Goal: Task Accomplishment & Management: Manage account settings

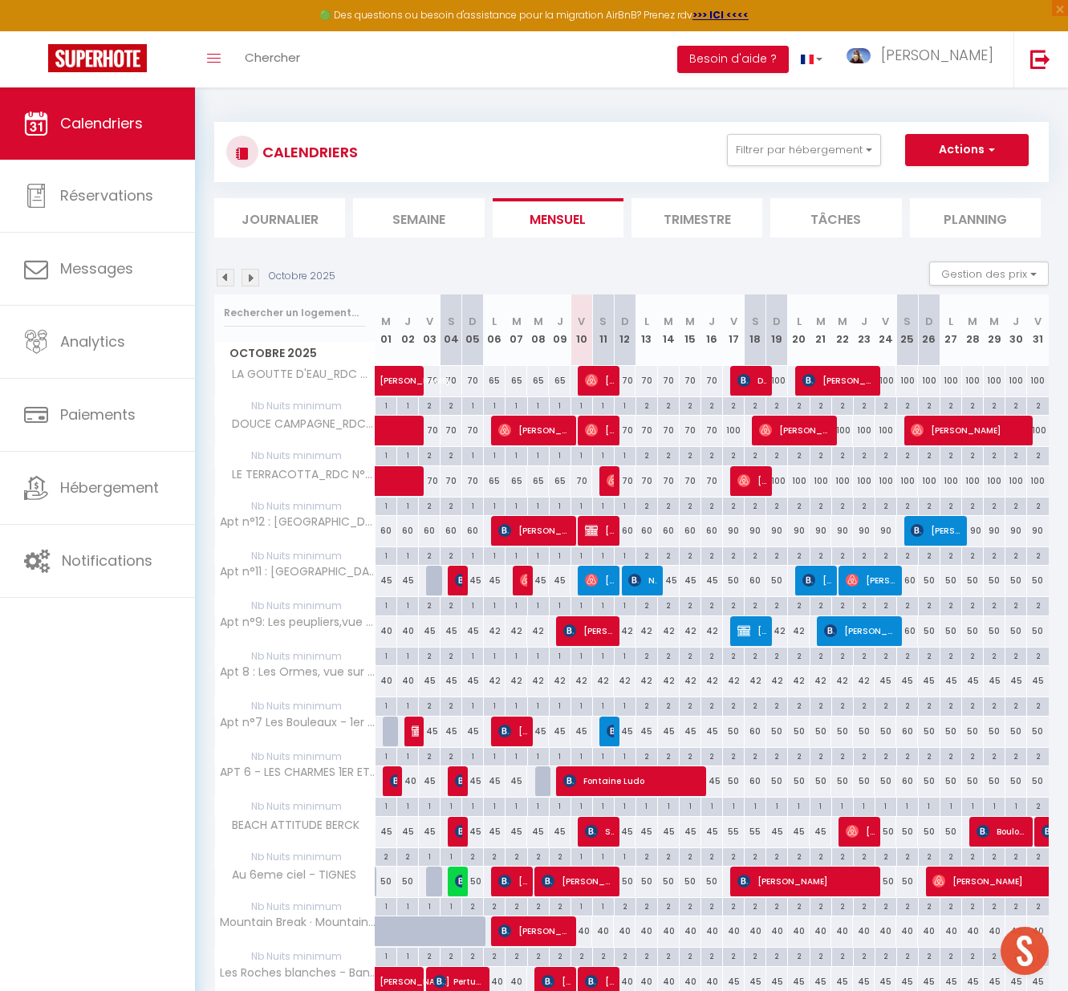
click at [315, 221] on li "Journalier" at bounding box center [279, 217] width 131 height 39
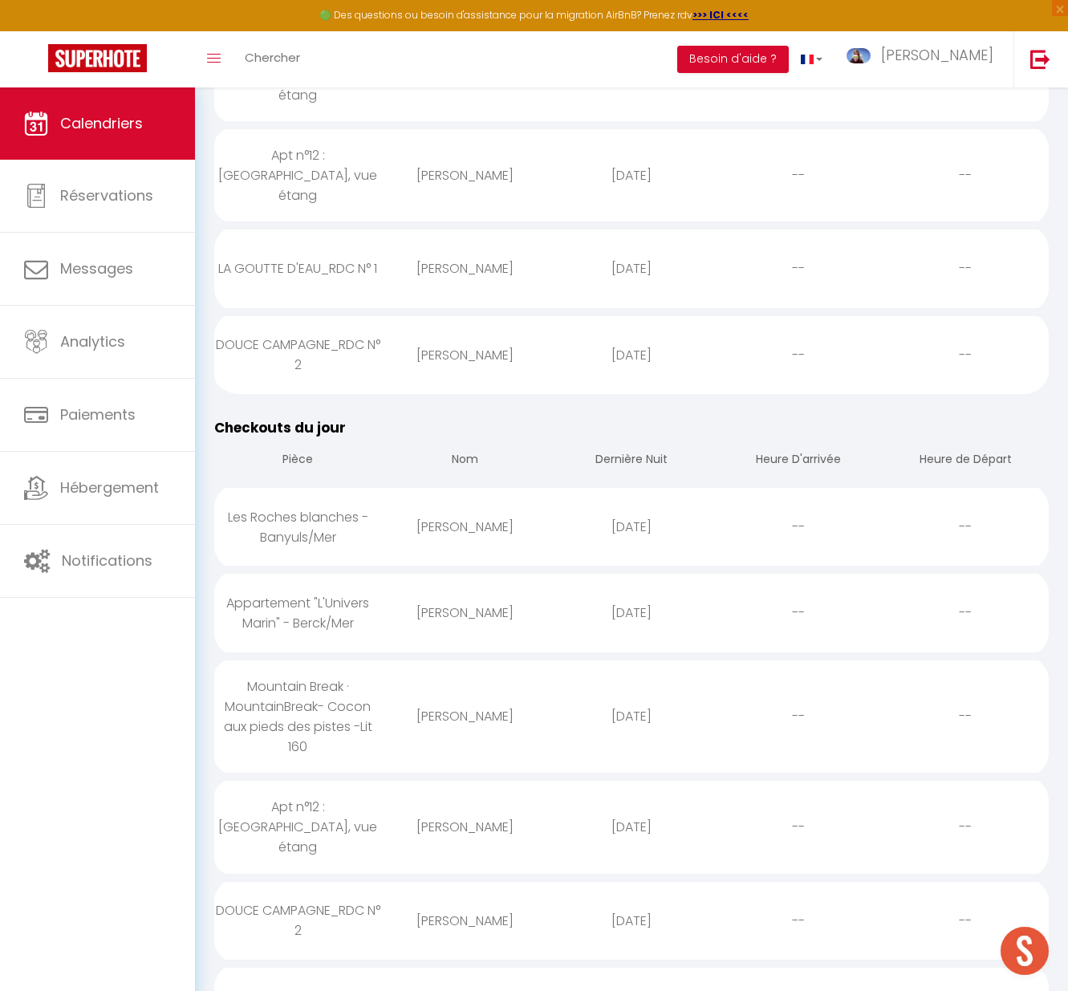
scroll to position [845, 0]
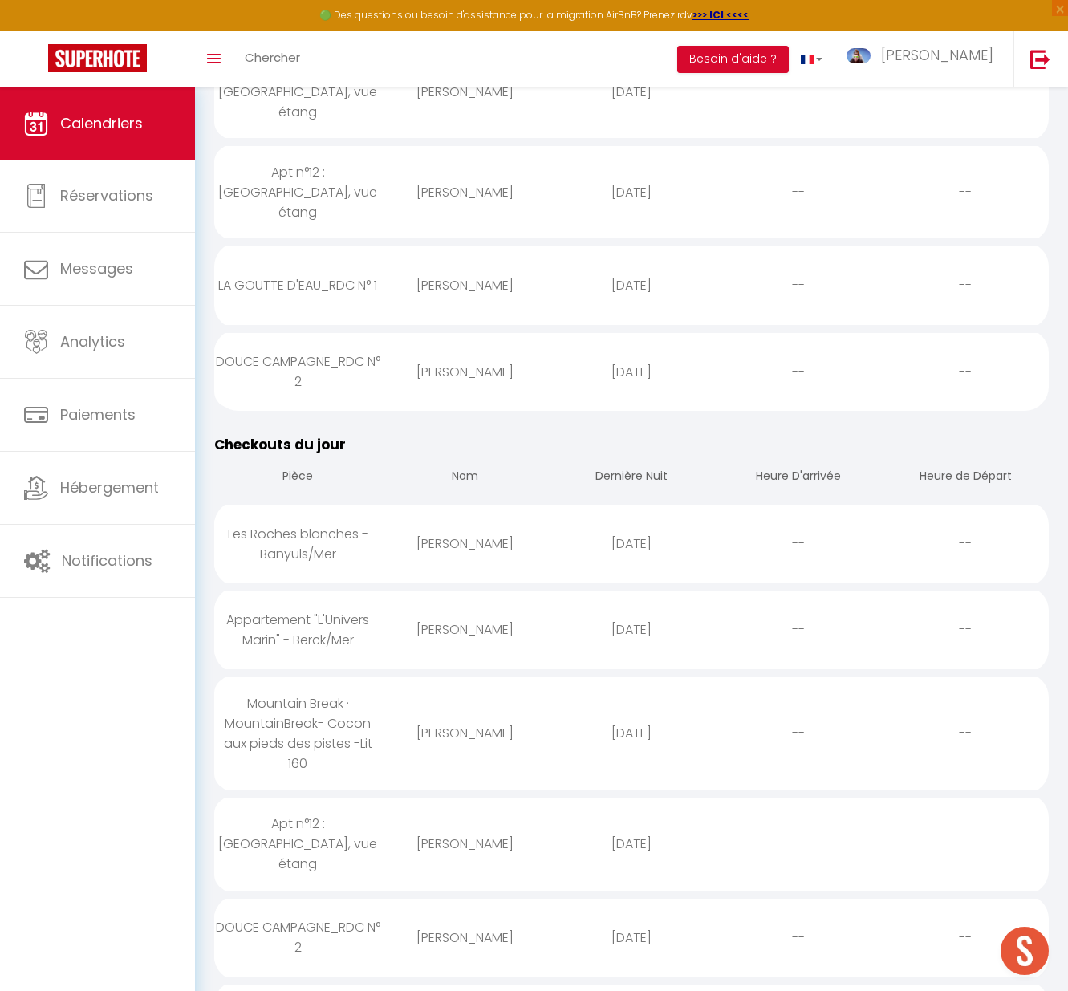
click at [465, 518] on div "[PERSON_NAME]" at bounding box center [464, 544] width 167 height 52
select select "0"
select select "1"
select select
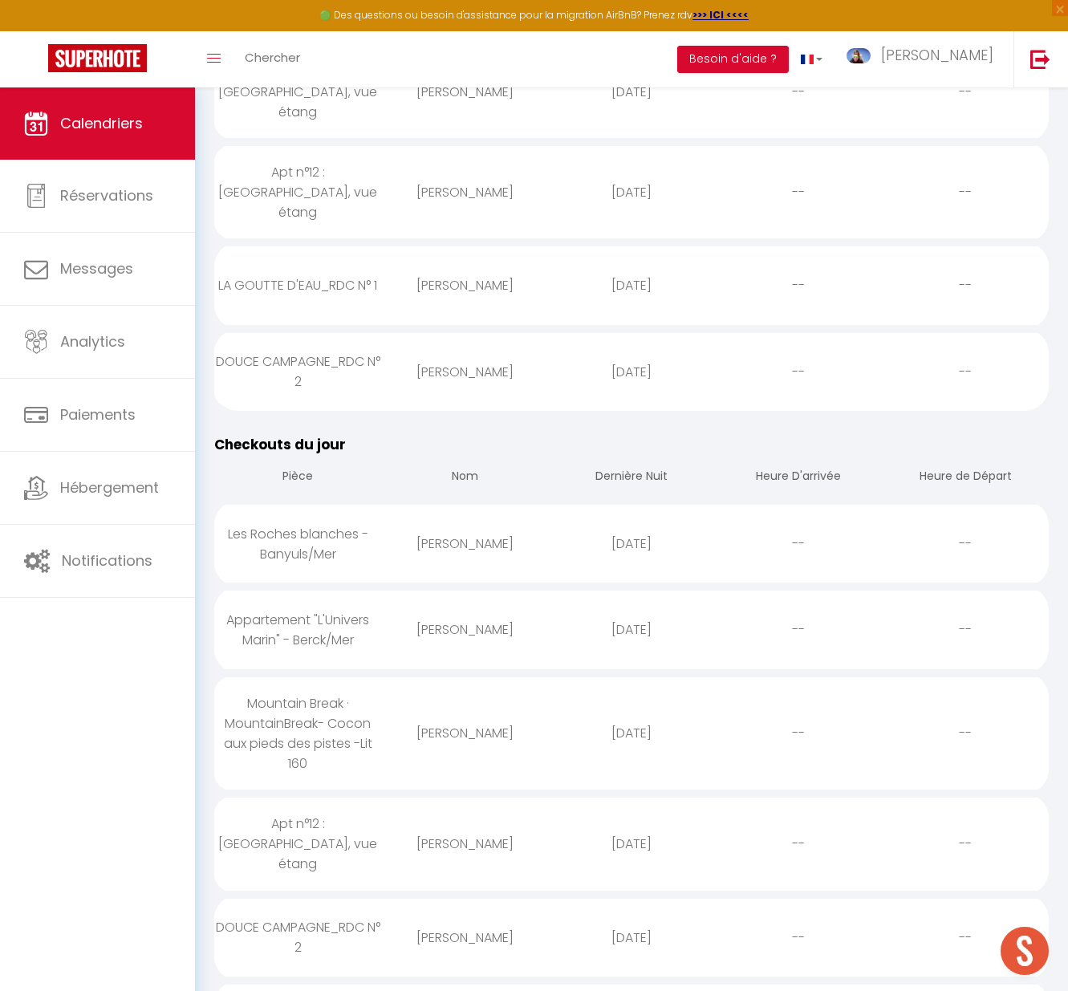
select select
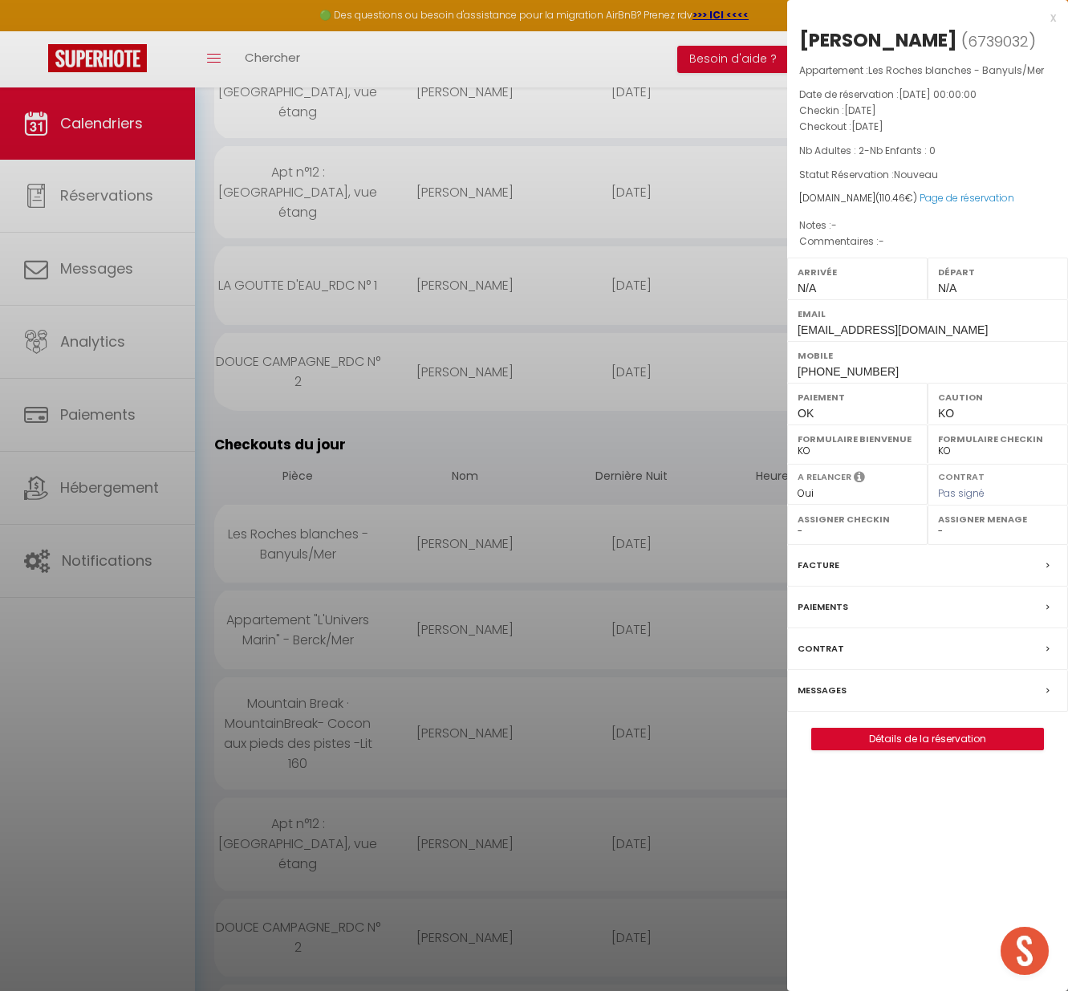
click at [1055, 18] on div "x [PERSON_NAME] ( 6739032 ) Appartement : Les Roches blanches - Banyuls/Mer Dat…" at bounding box center [927, 387] width 281 height 774
click at [85, 173] on div at bounding box center [534, 495] width 1068 height 991
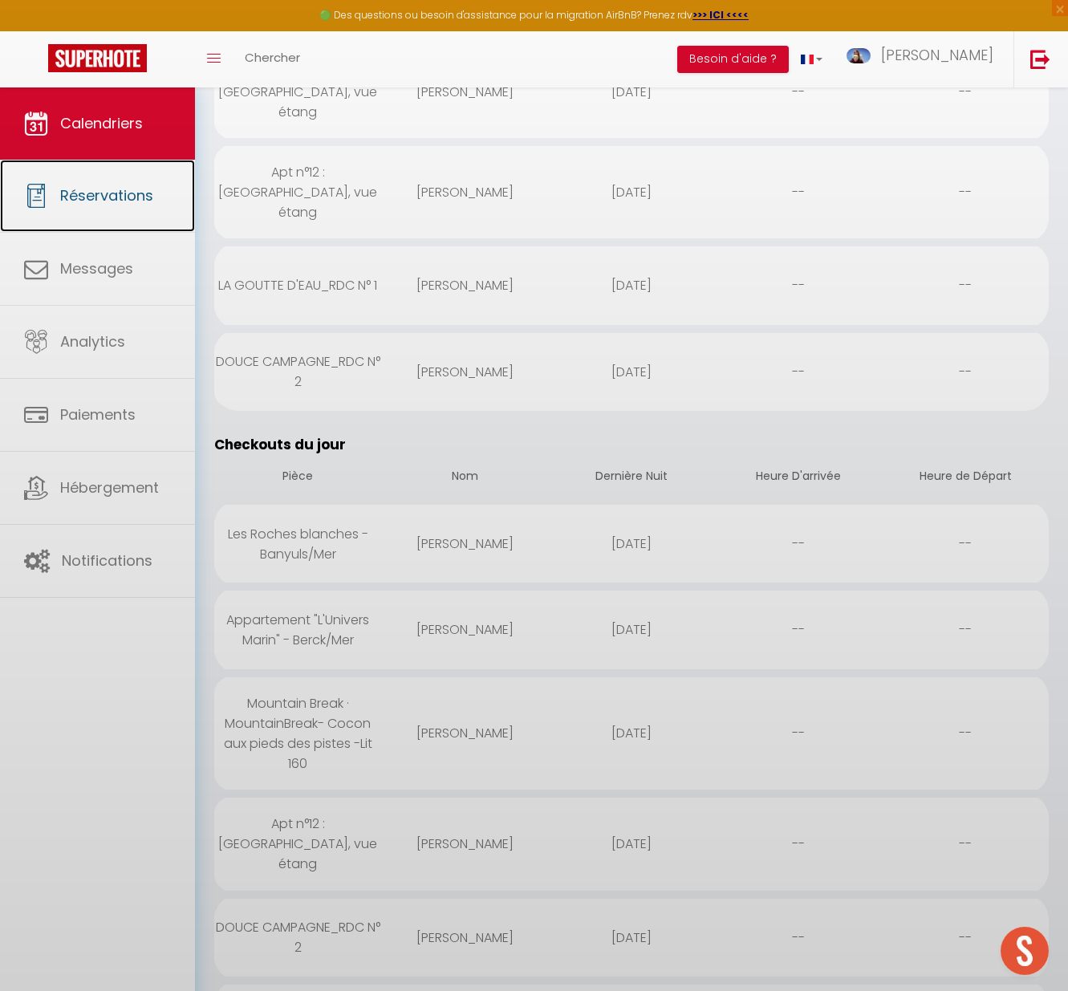
click at [93, 199] on span "Réservations" at bounding box center [106, 195] width 93 height 20
select select "not_cancelled"
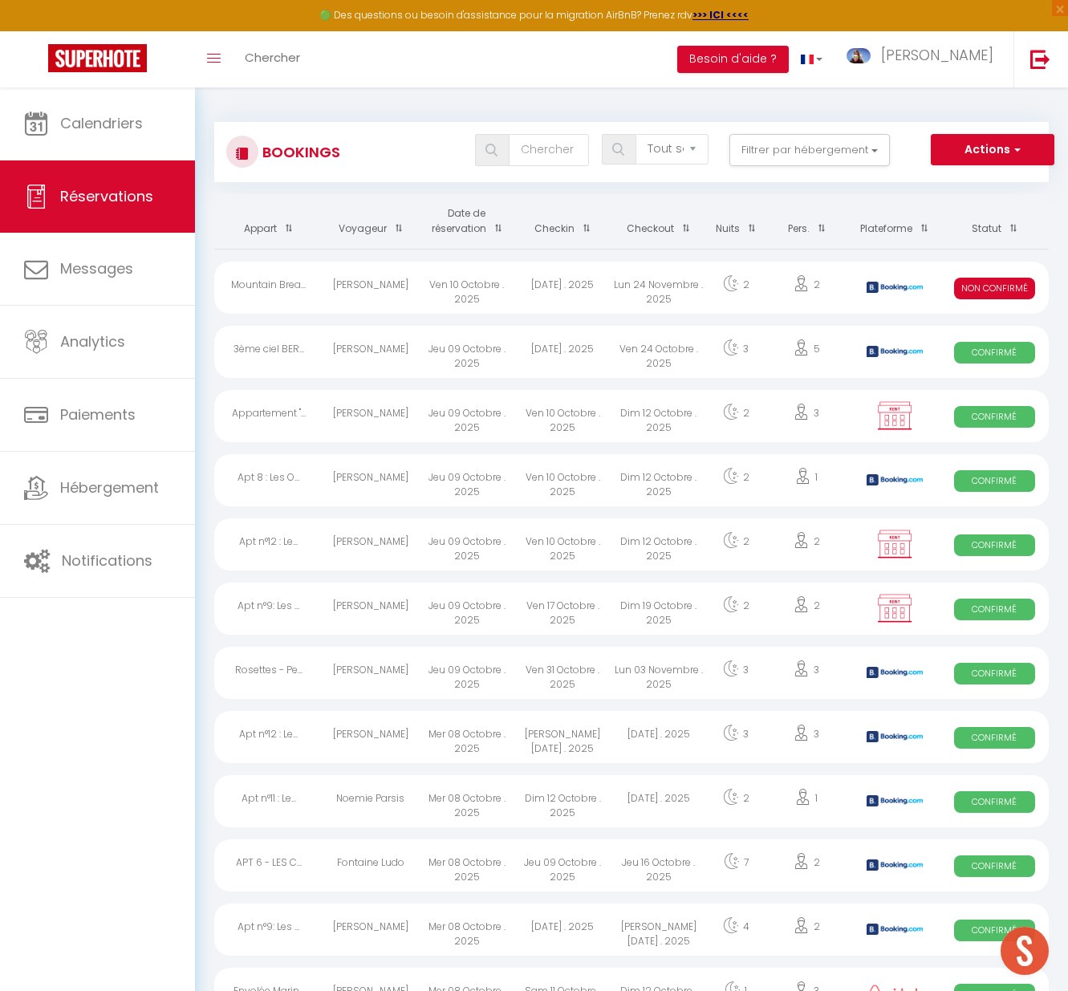
click at [287, 277] on div "Mountain Brea..." at bounding box center [268, 288] width 108 height 52
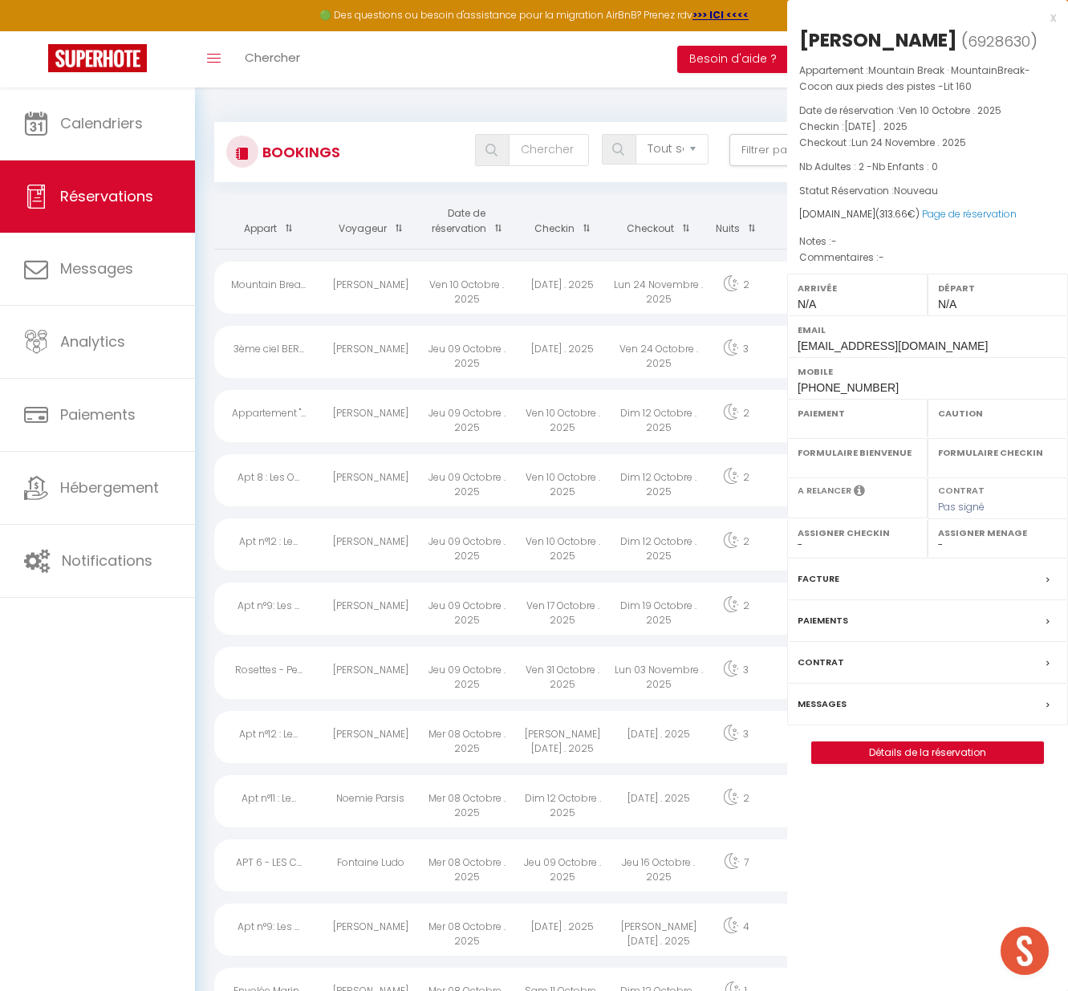
select select "KO"
select select "0"
select select "1"
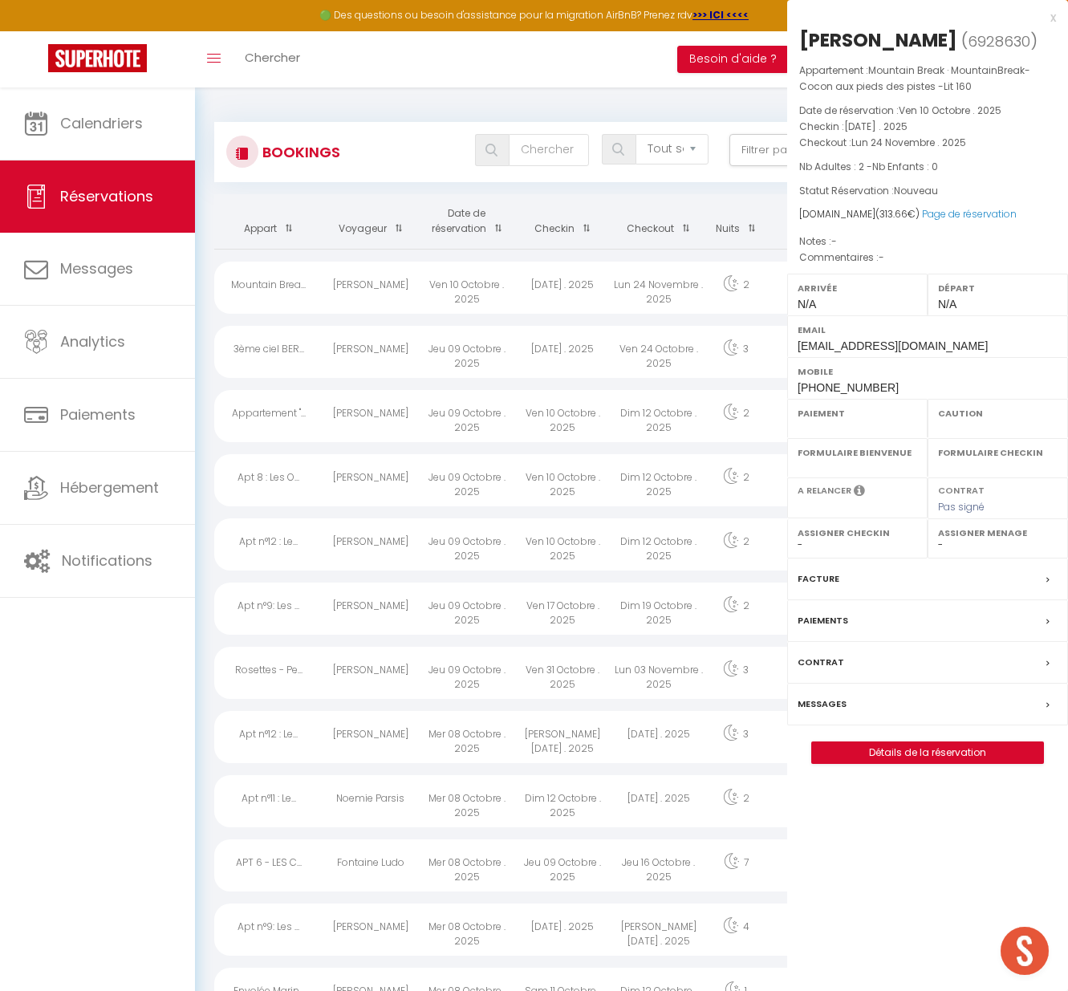
select select
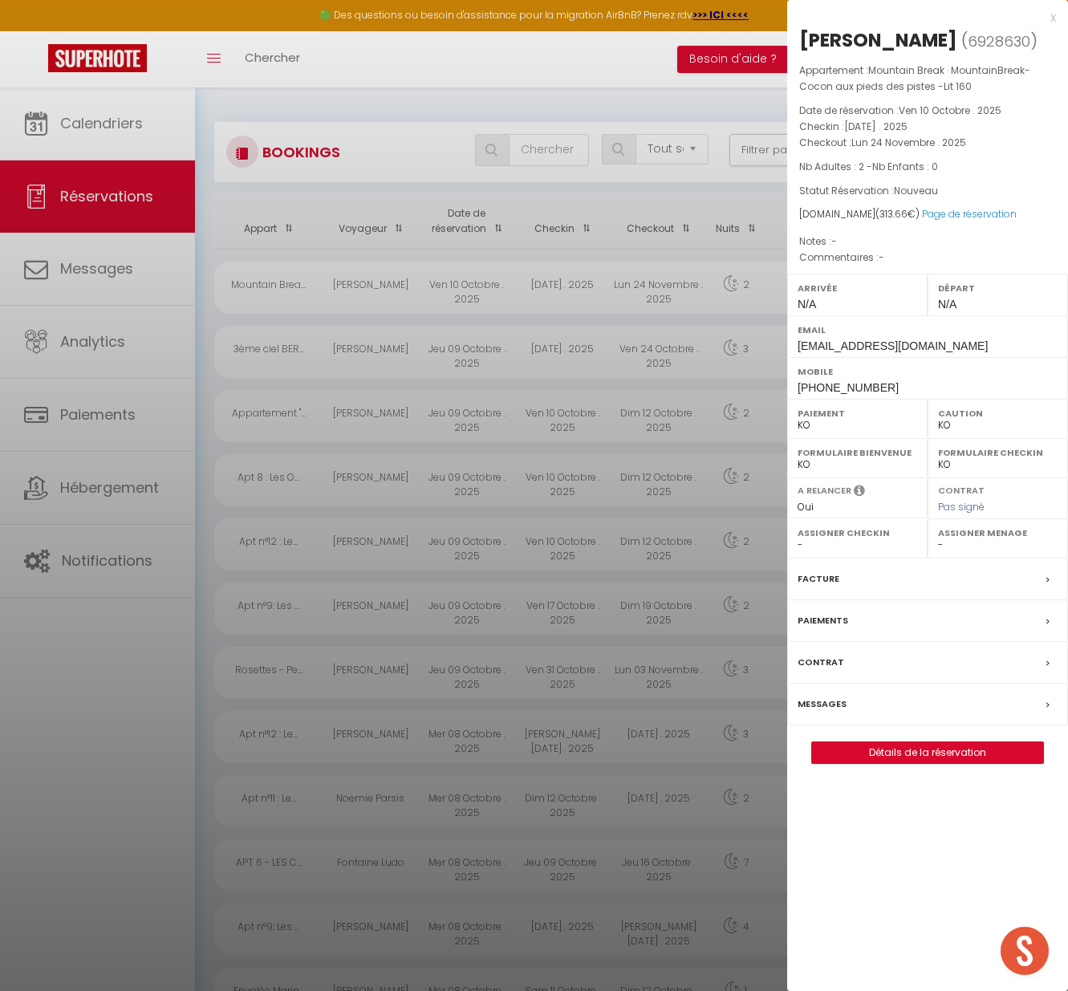
click at [831, 422] on select "OK KO" at bounding box center [858, 425] width 120 height 14
select select "OK"
click at [798, 418] on select "OK KO" at bounding box center [858, 425] width 120 height 14
click at [497, 254] on div at bounding box center [534, 495] width 1068 height 991
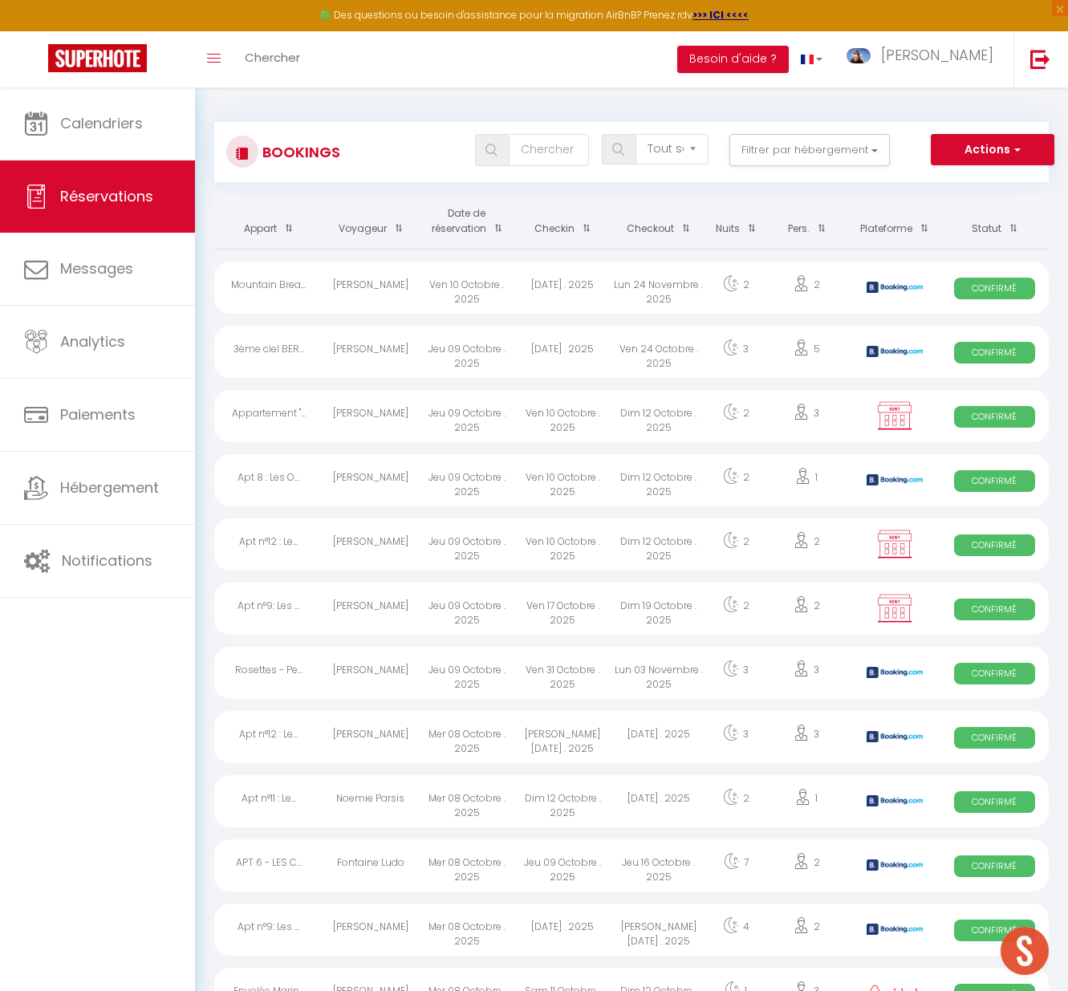
click at [508, 341] on div "Jeu 09 Octobre . 2025" at bounding box center [467, 352] width 96 height 52
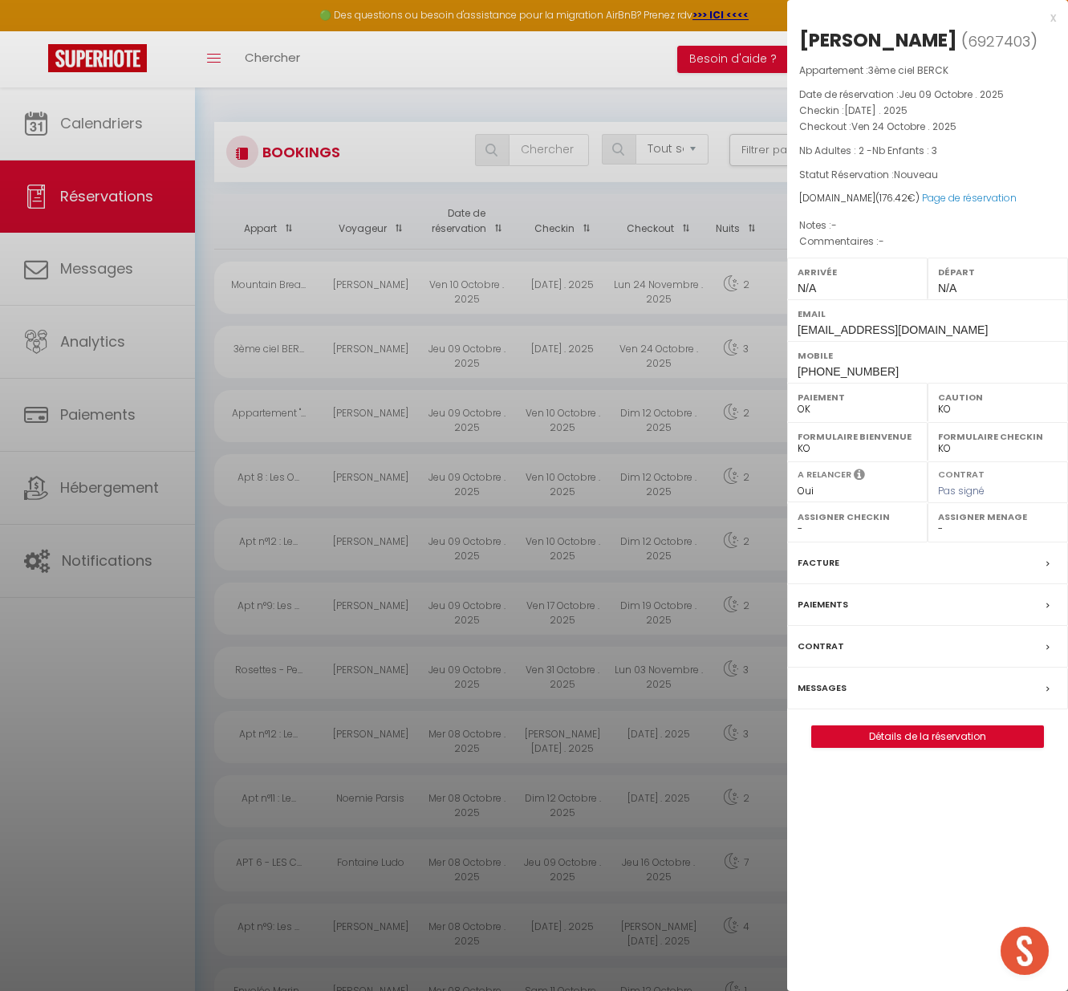
click at [371, 326] on div at bounding box center [534, 495] width 1068 height 991
checkbox input "false"
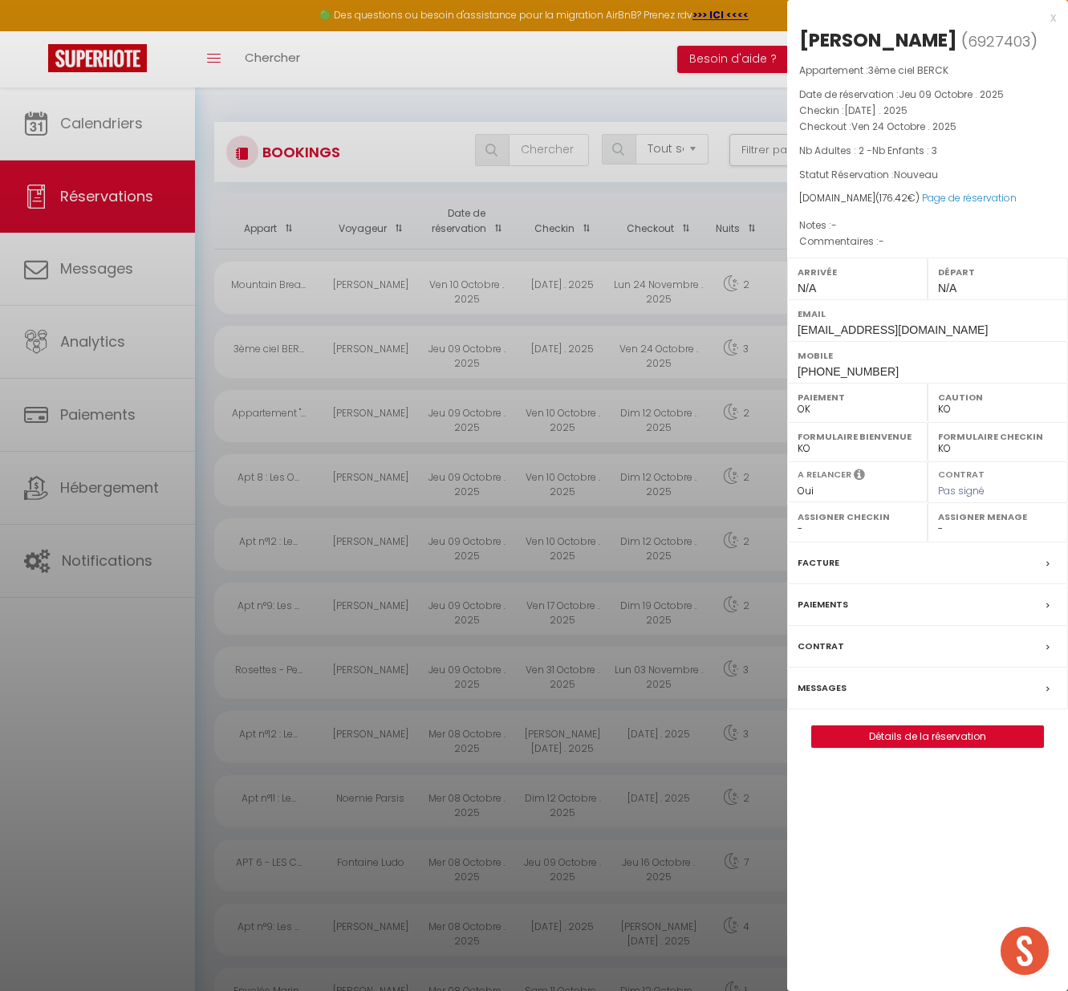
checkbox input "false"
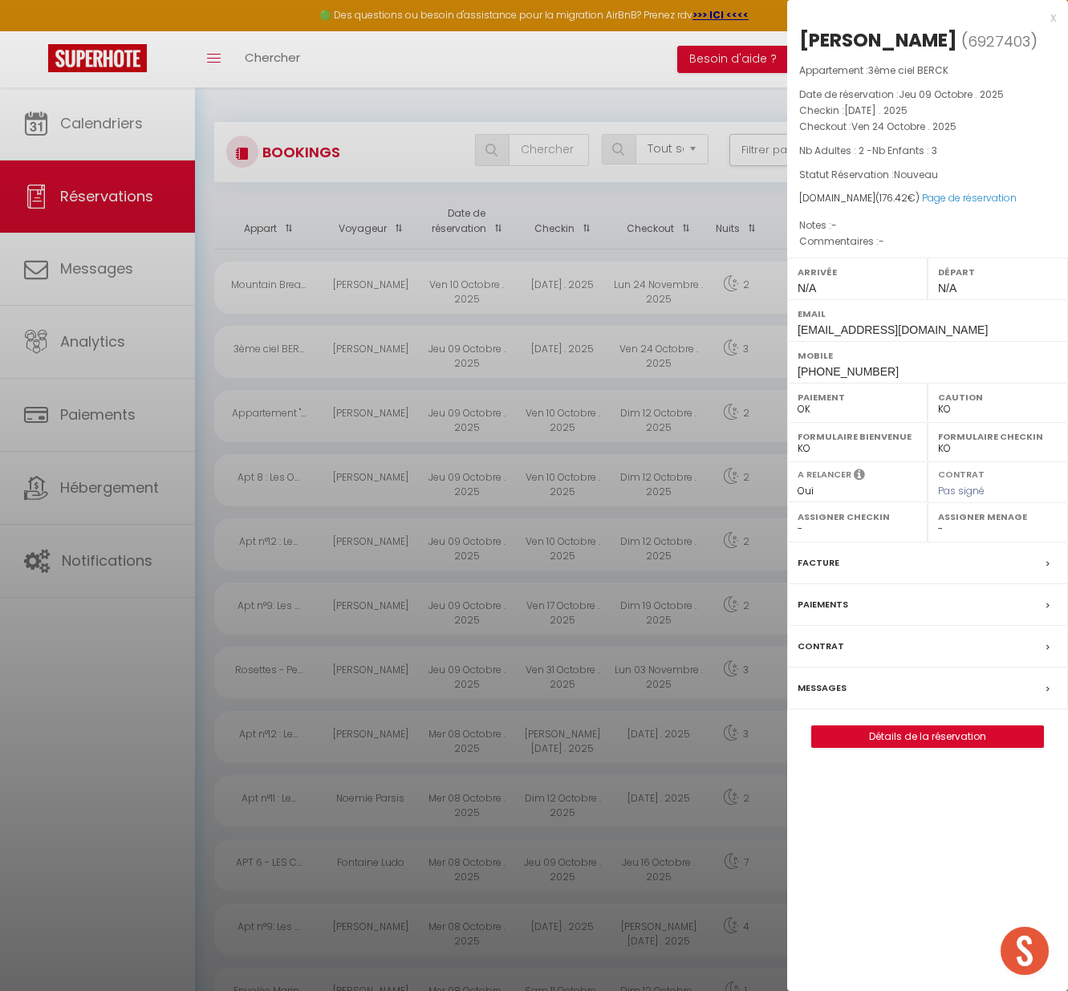
checkbox input "false"
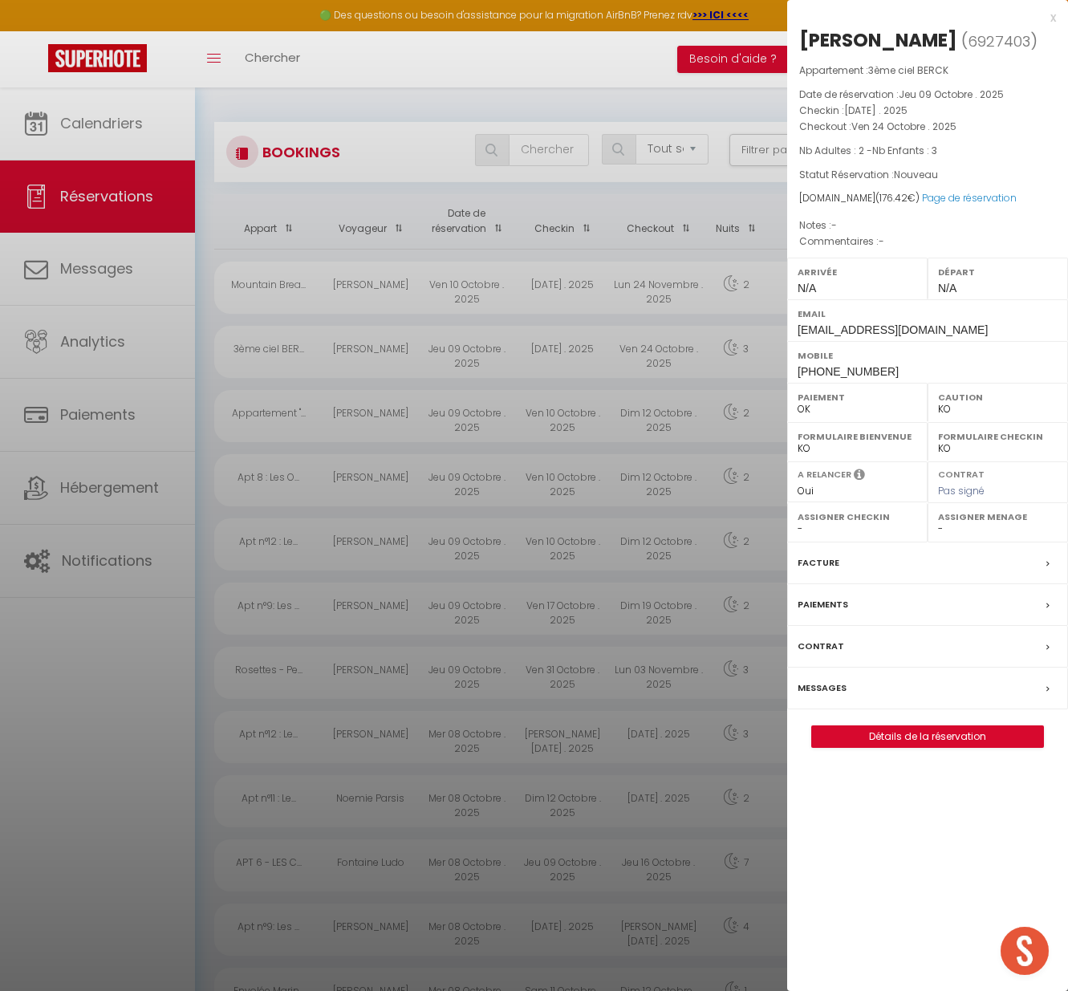
checkbox input "false"
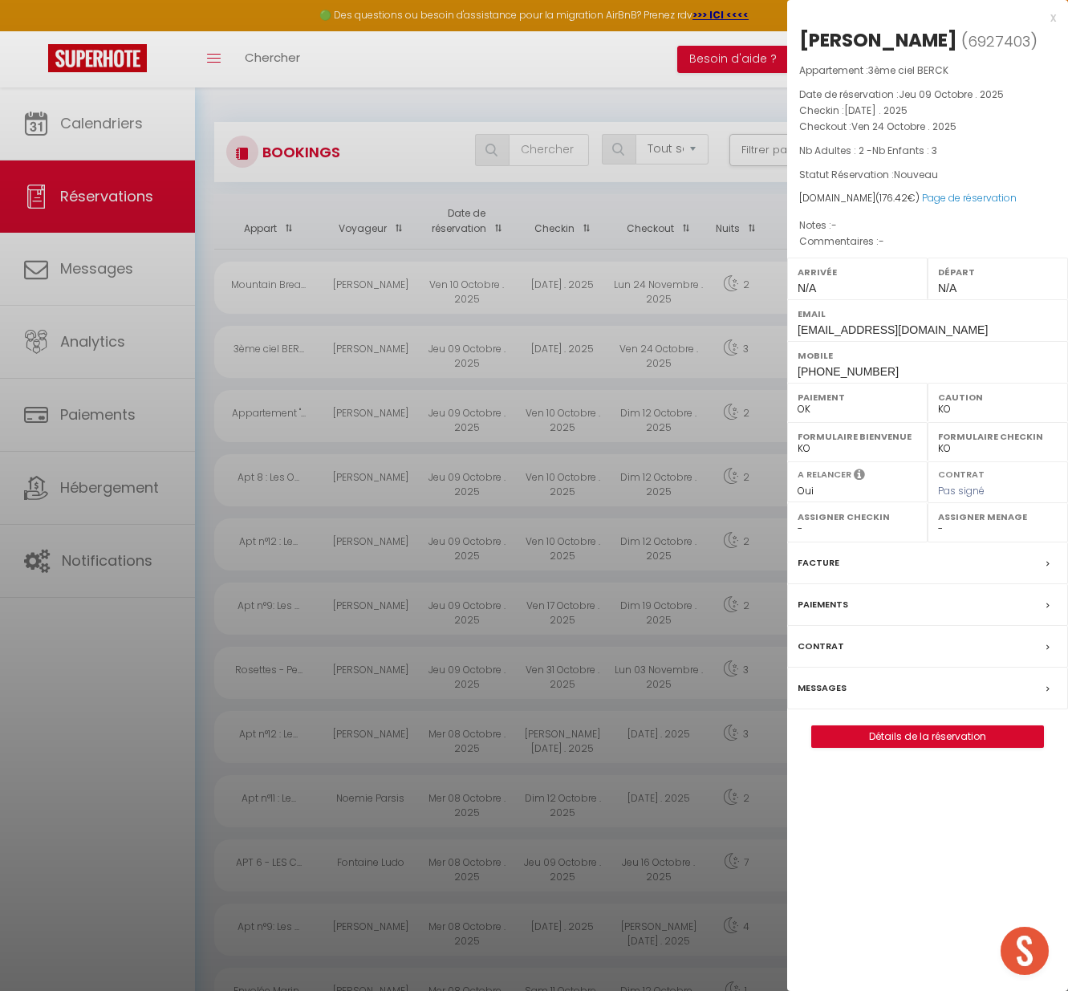
checkbox input "false"
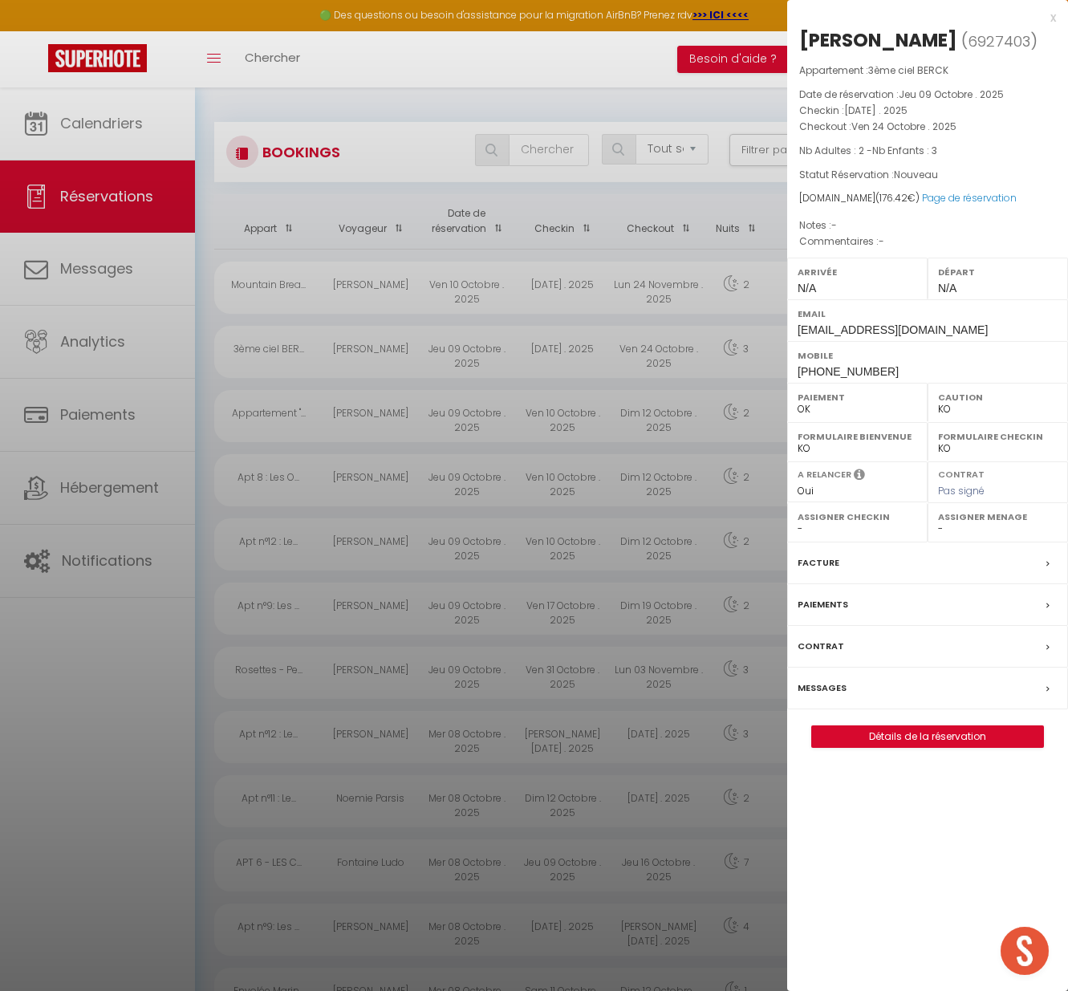
checkbox input "false"
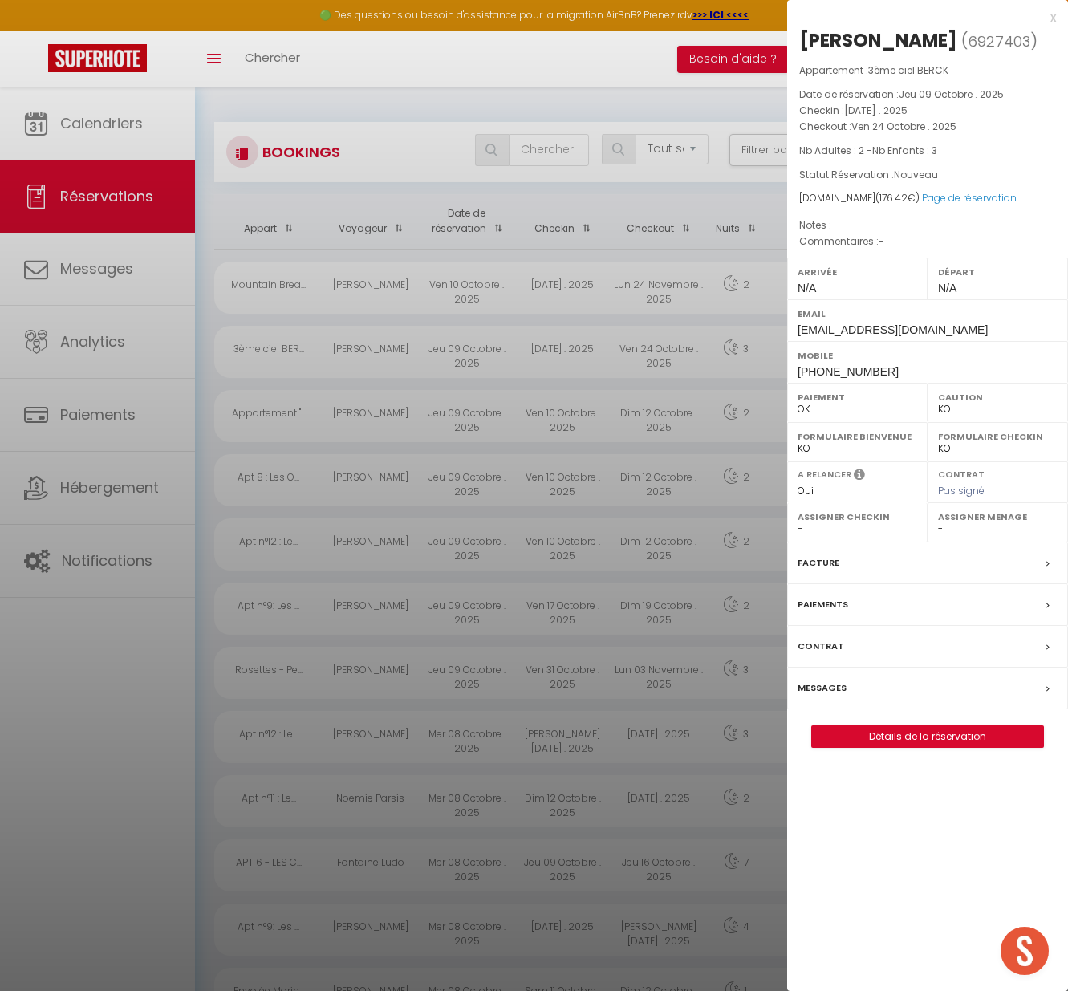
checkbox input "false"
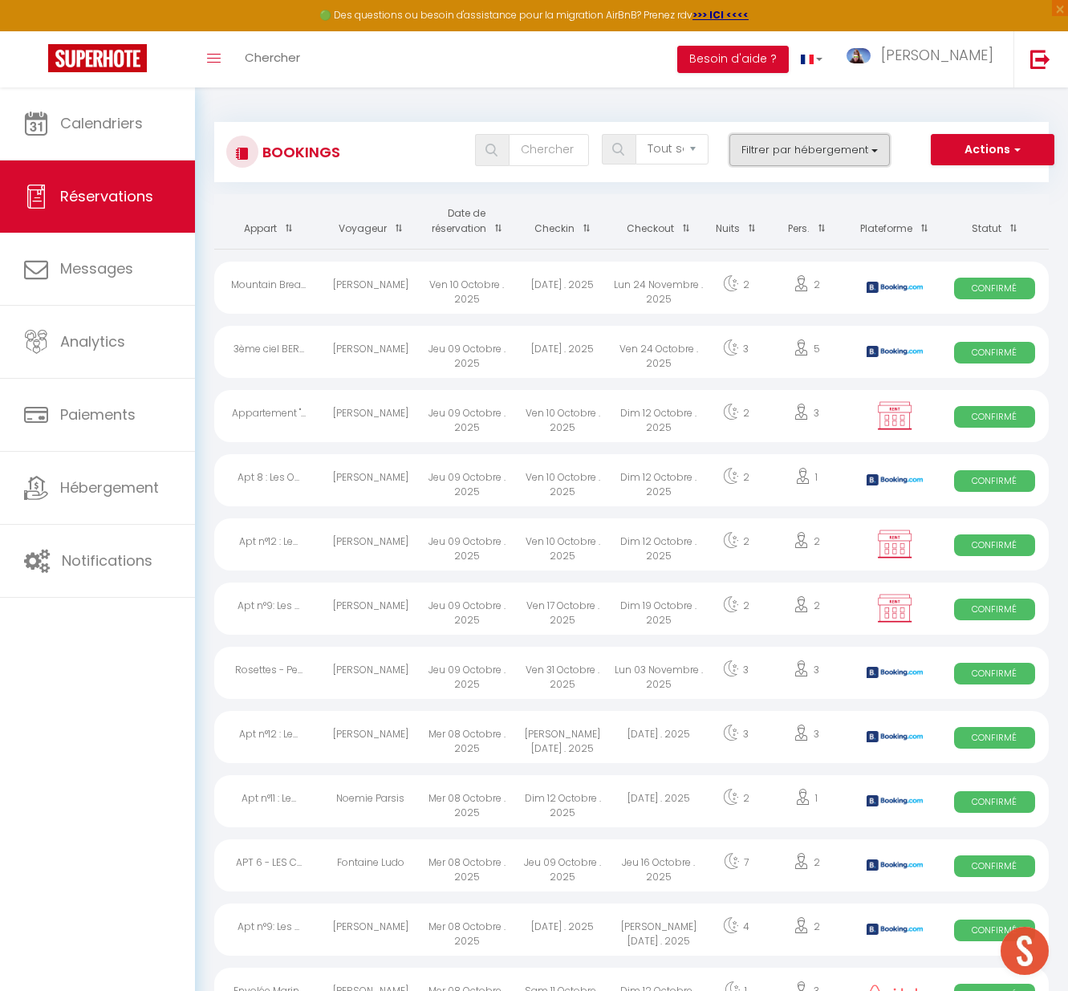
click at [792, 149] on button "Filtrer par hébergement" at bounding box center [809, 150] width 160 height 32
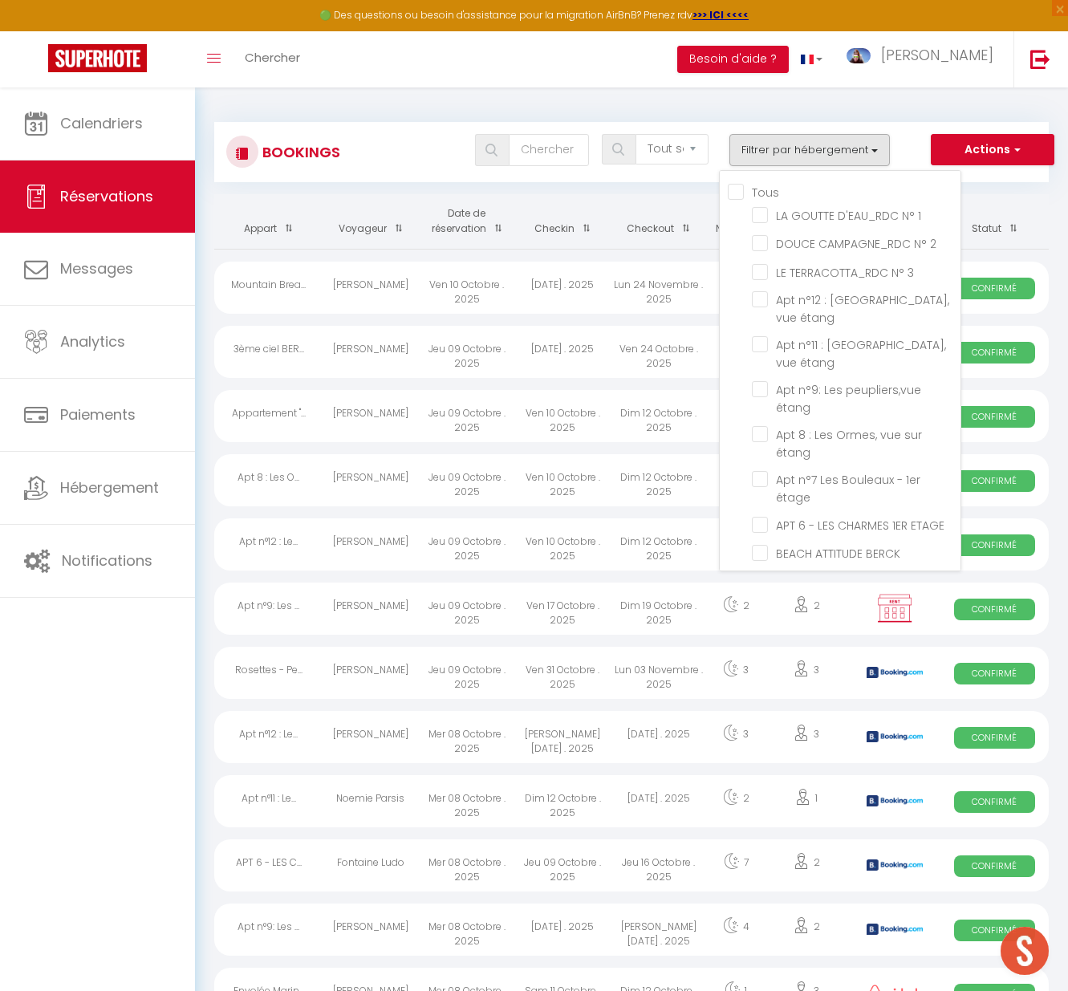
click at [734, 187] on input "Tous" at bounding box center [844, 191] width 233 height 16
checkbox input "true"
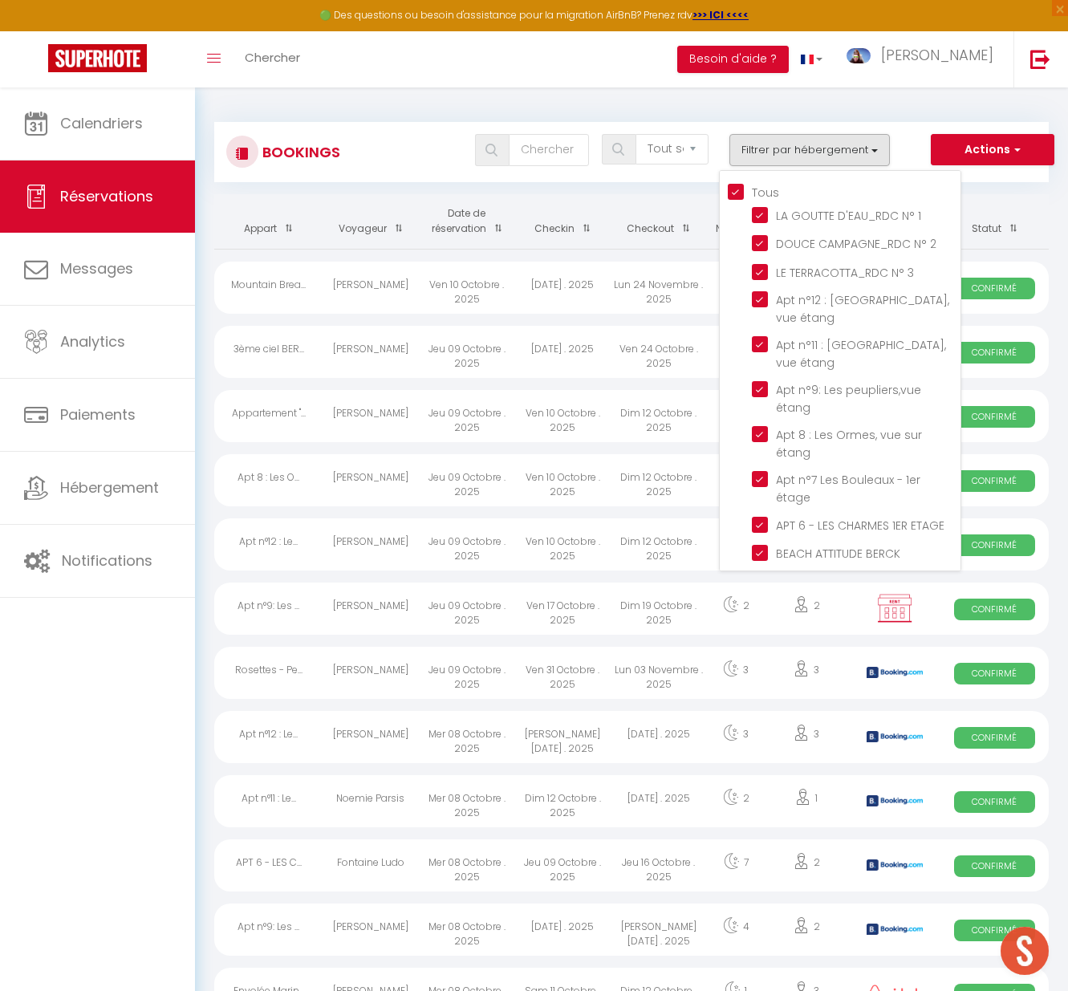
checkbox input "true"
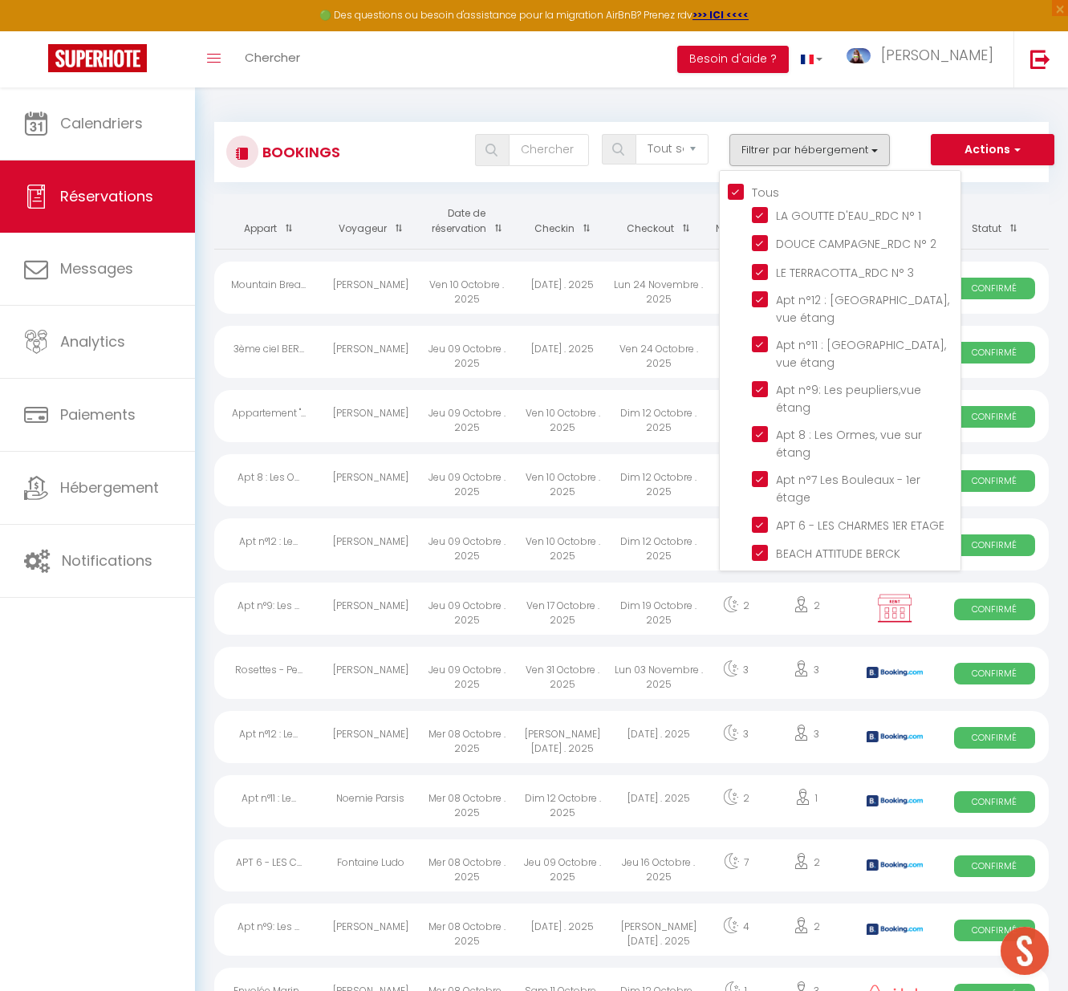
checkbox input "true"
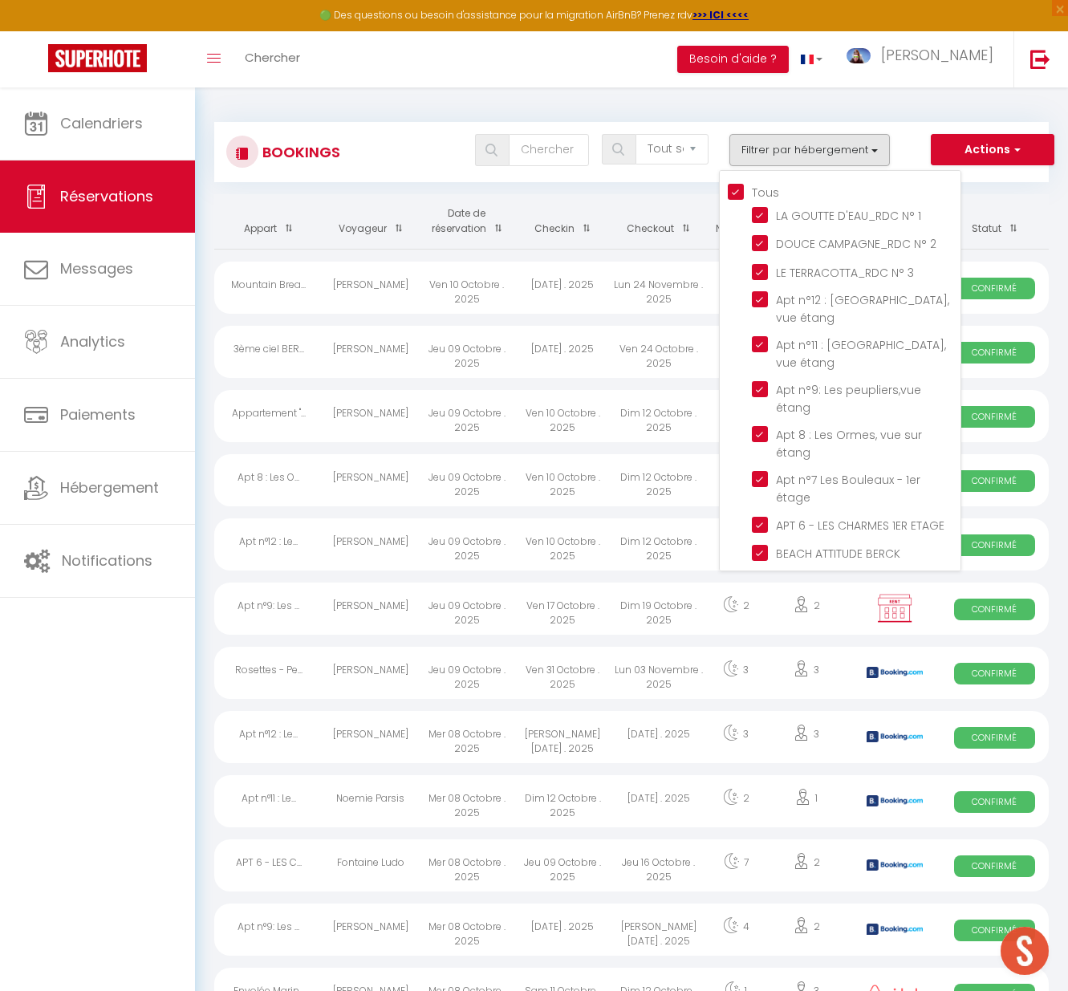
checkbox input "true"
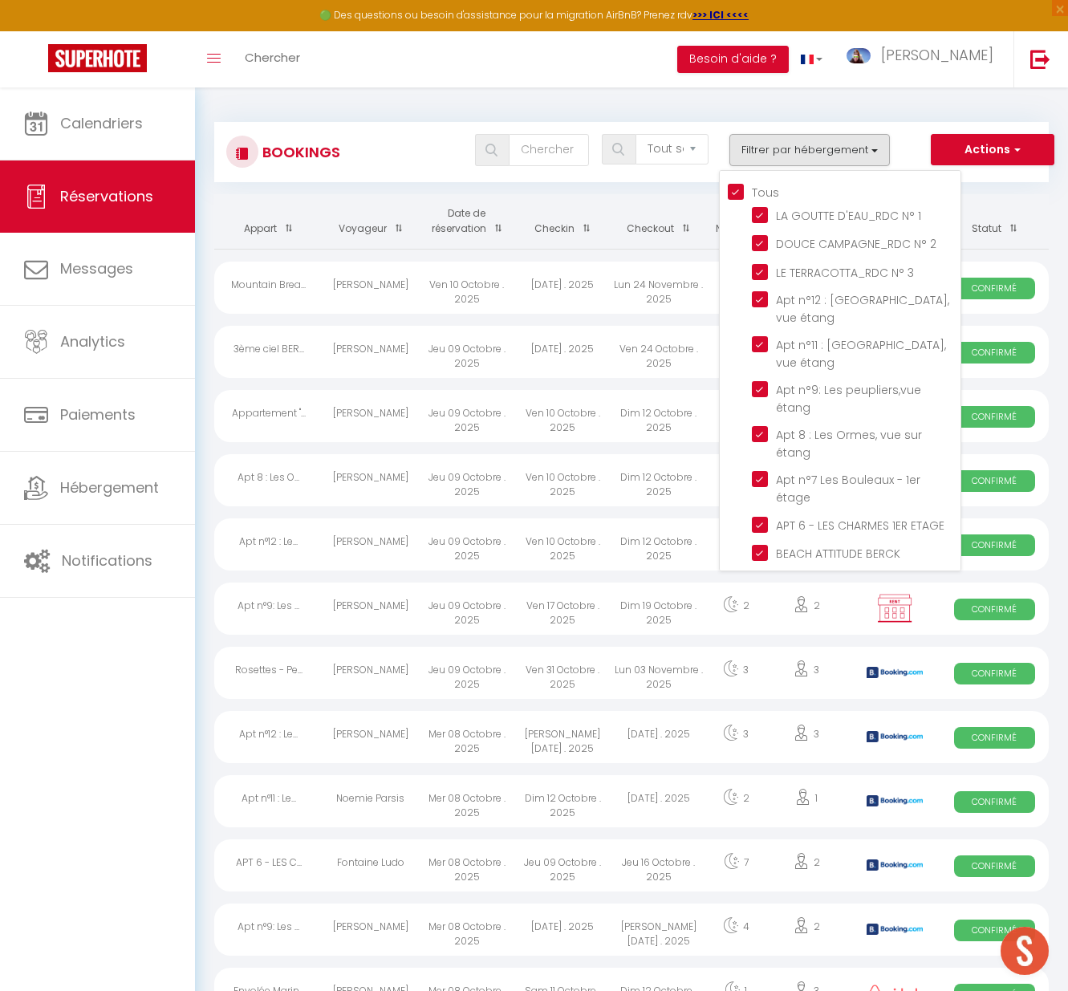
checkbox input "true"
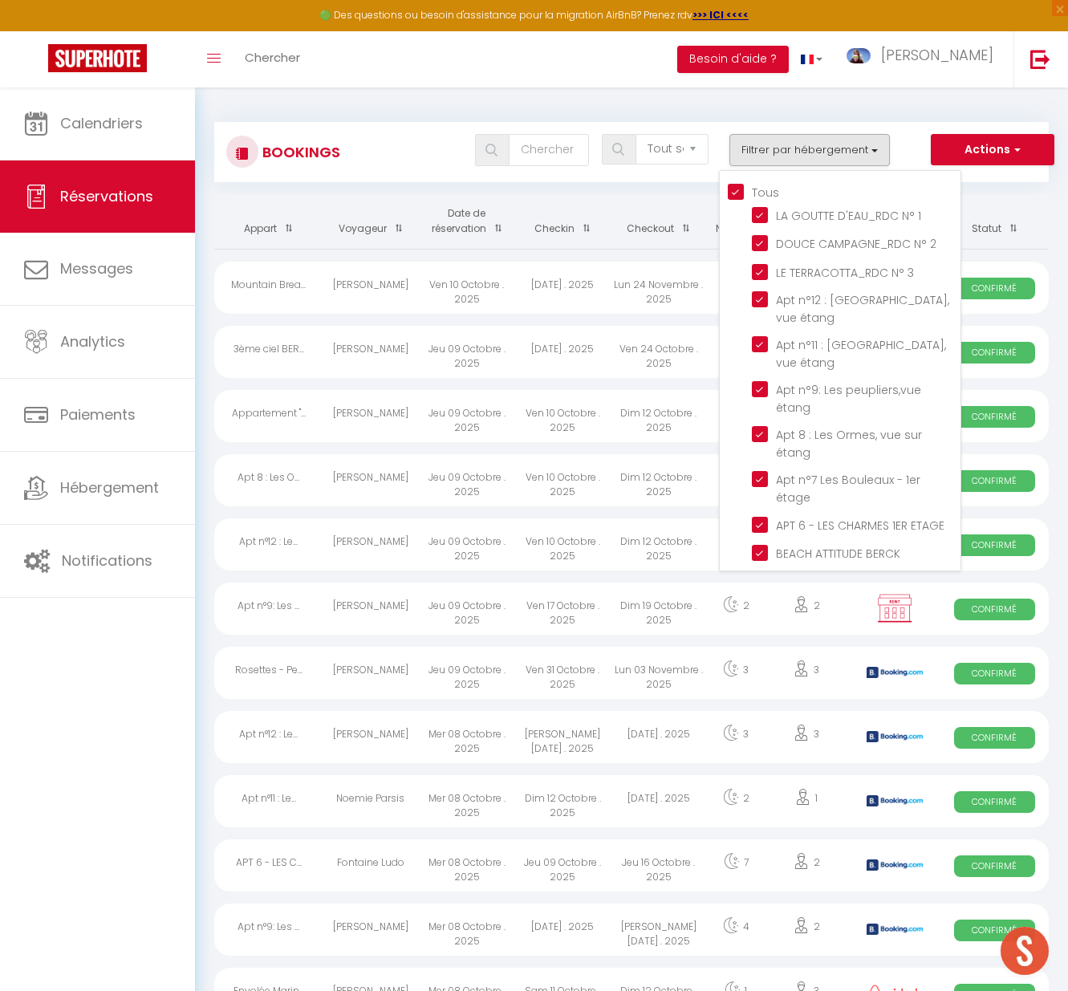
checkbox input "true"
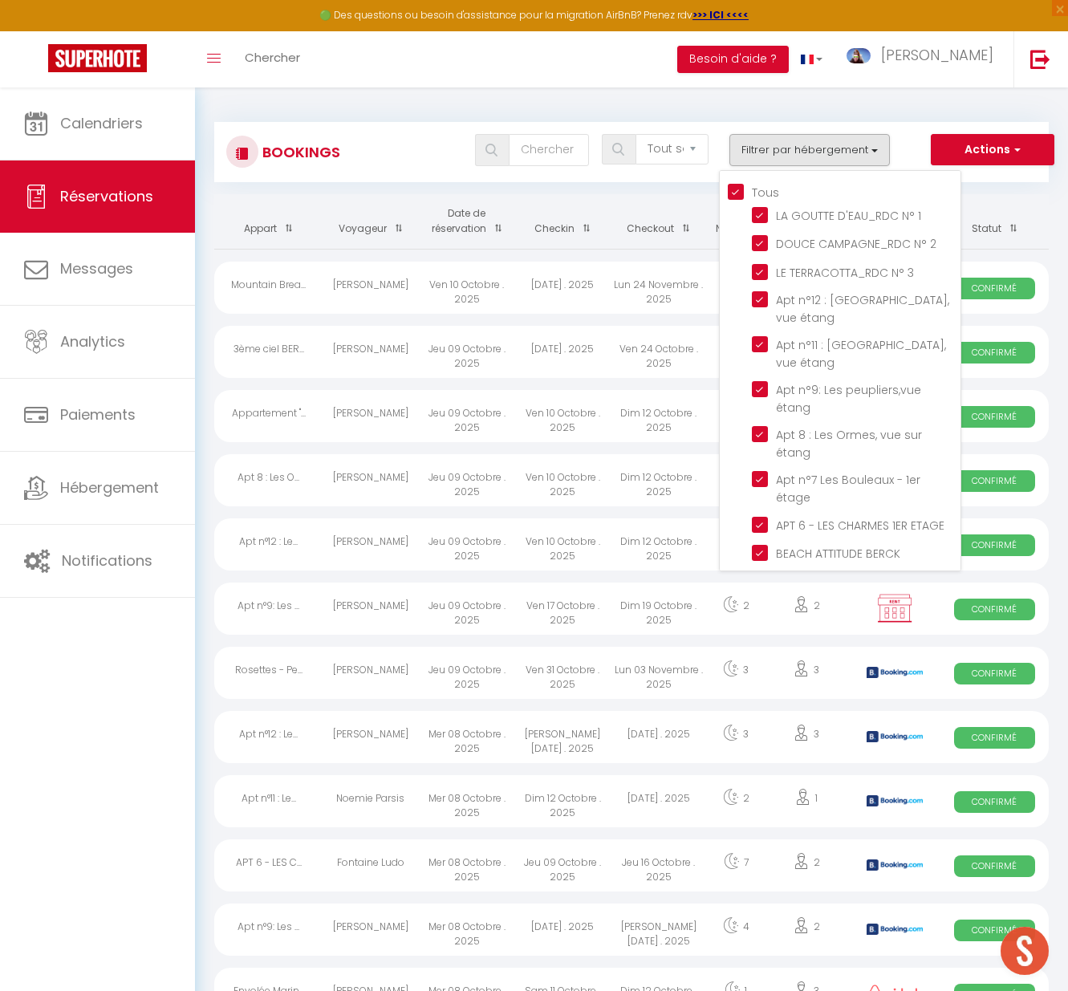
checkbox input "true"
click at [734, 187] on input "Tous" at bounding box center [844, 191] width 233 height 16
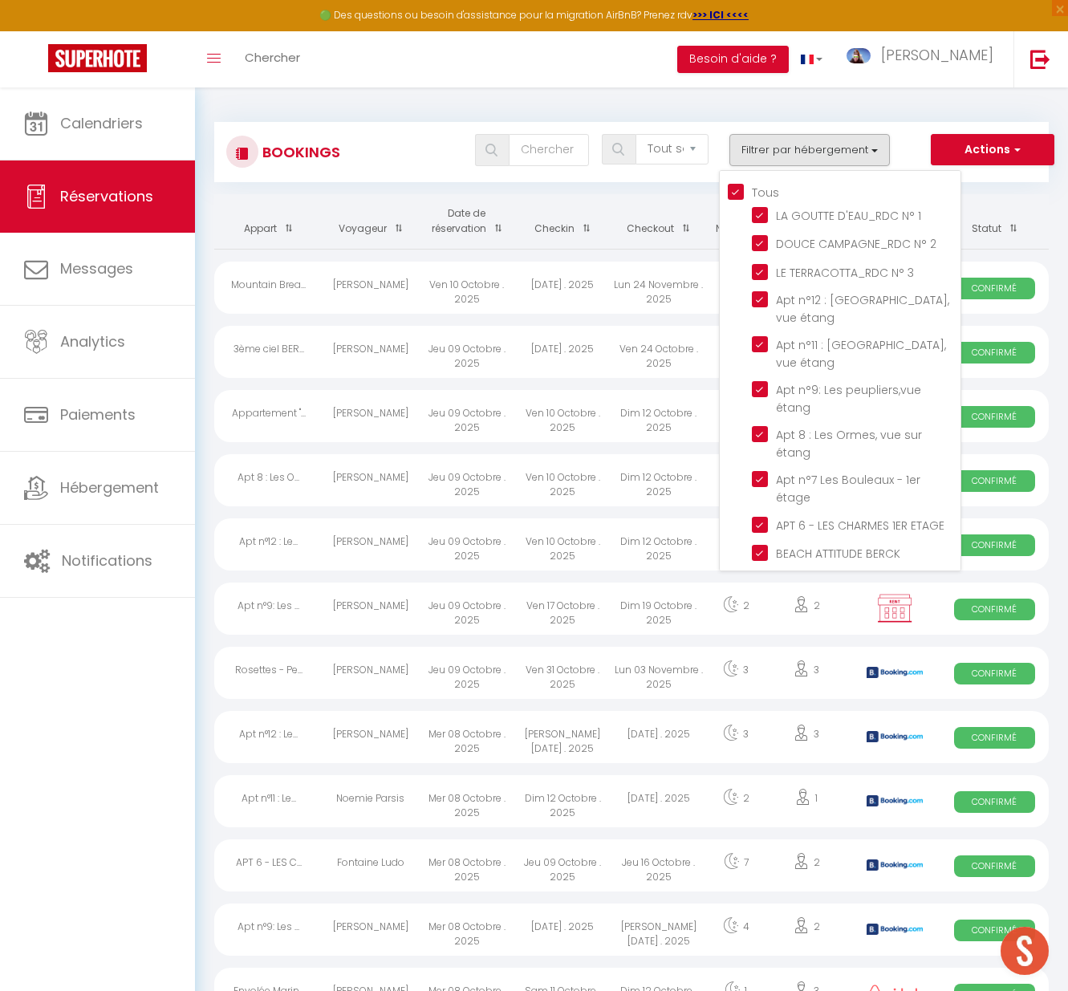
checkbox input "false"
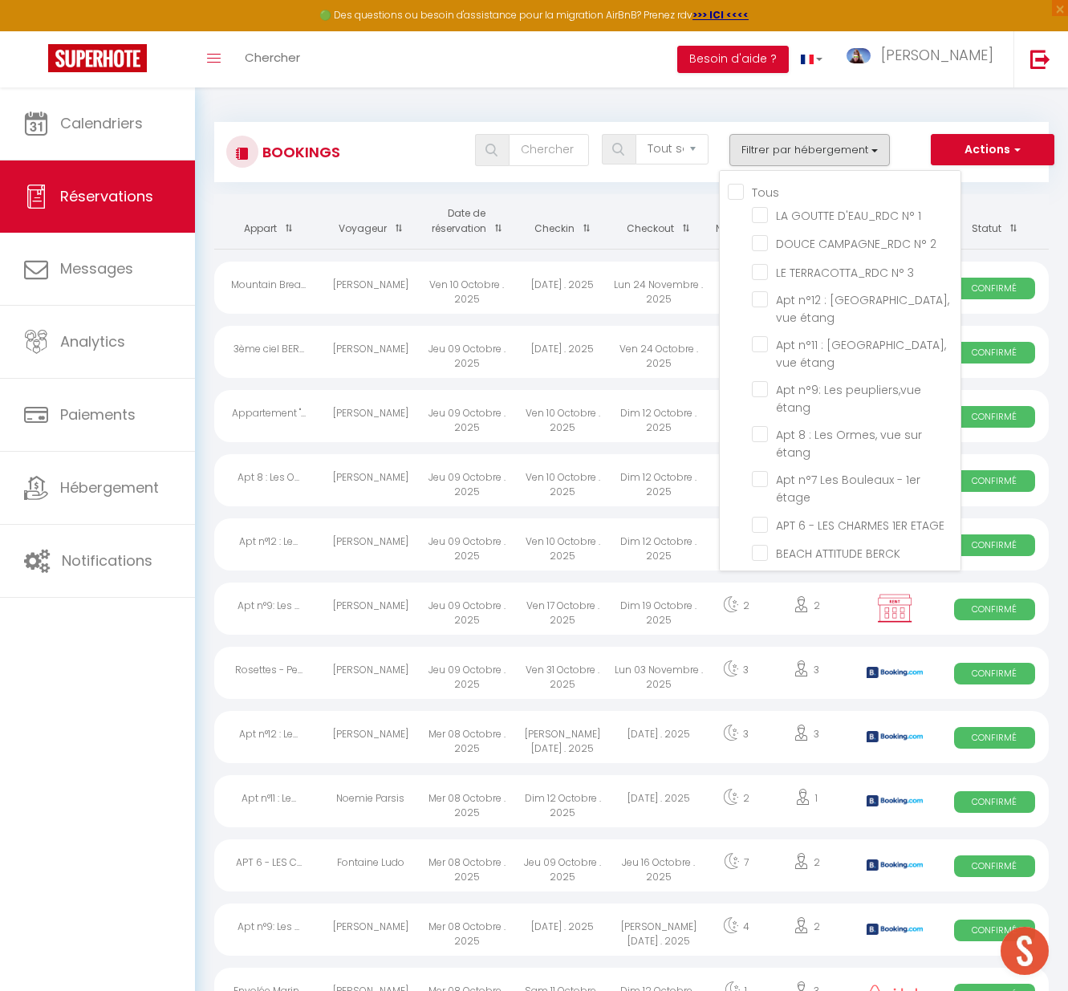
checkbox input "false"
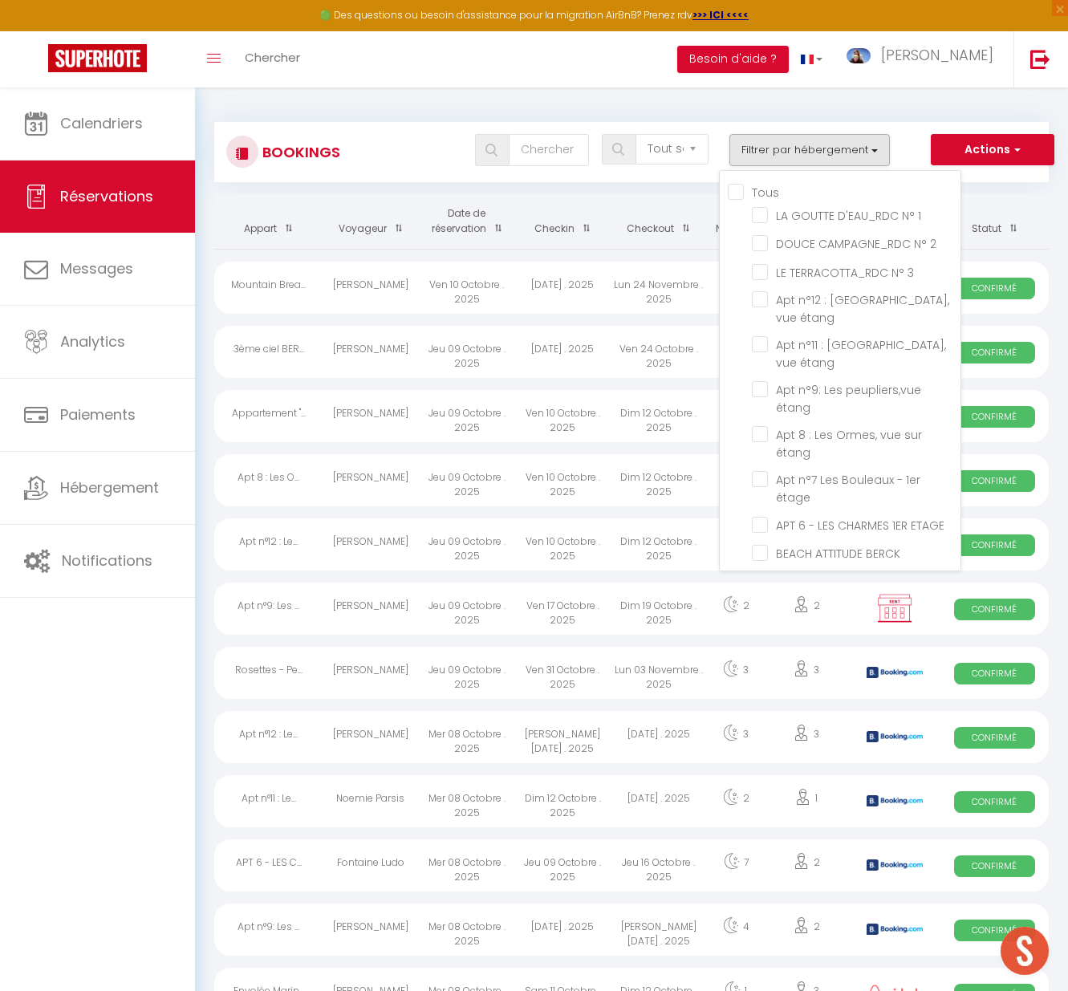
checkbox input "false"
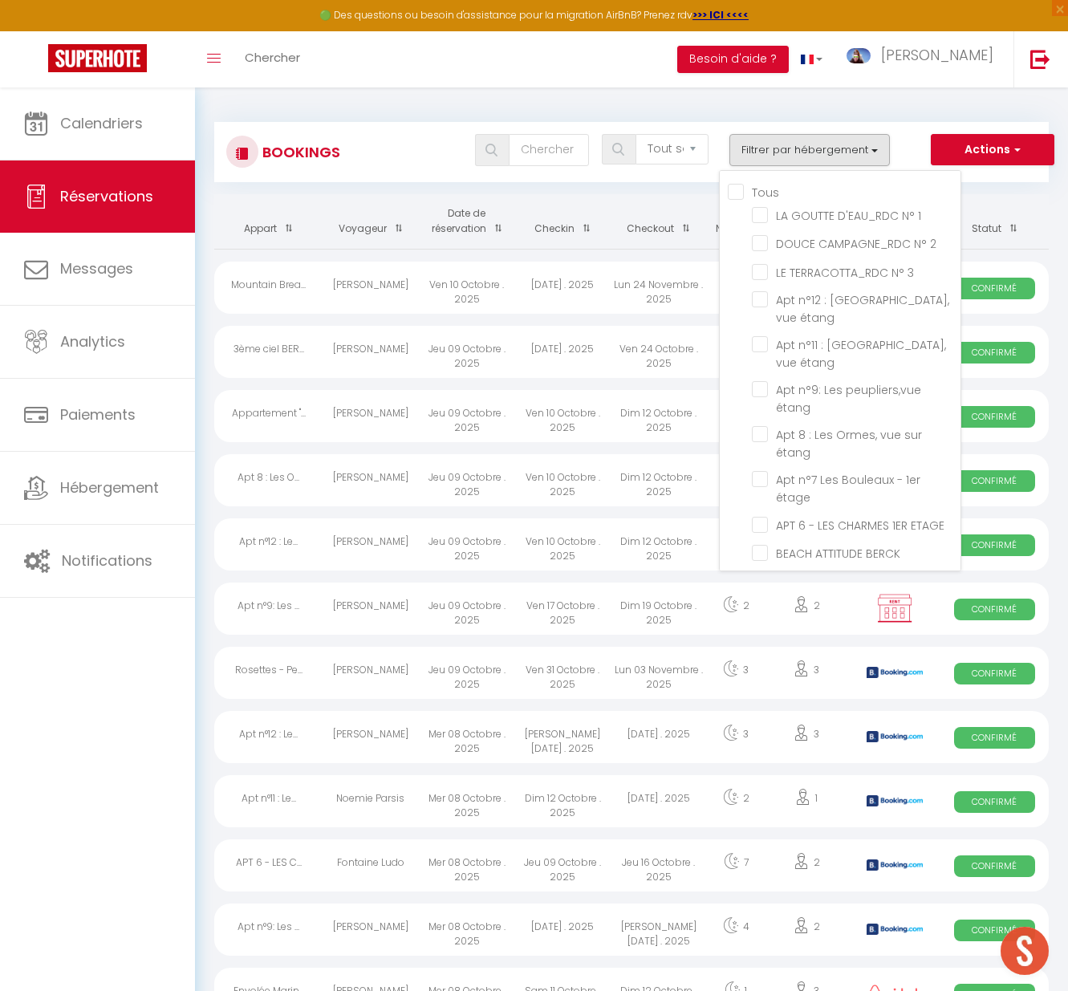
checkbox input "false"
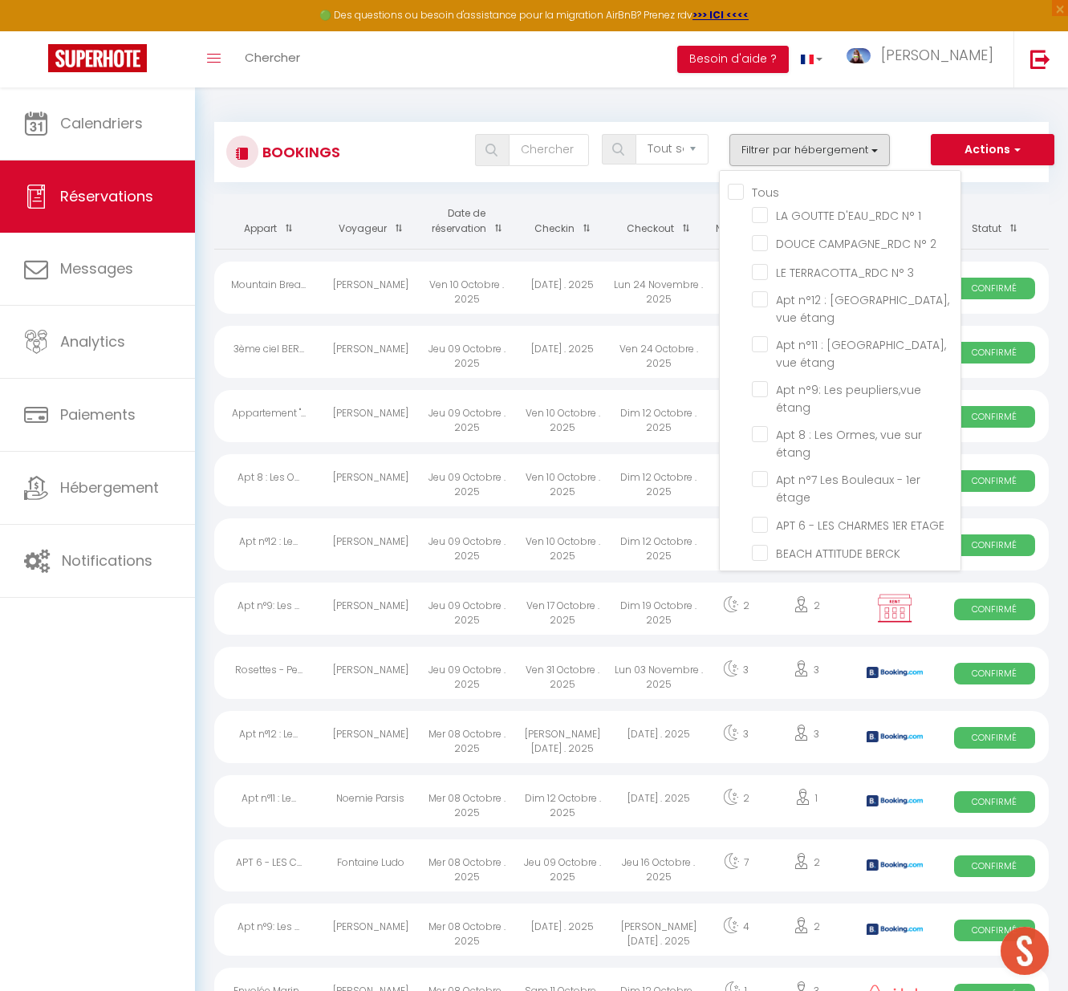
checkbox input "false"
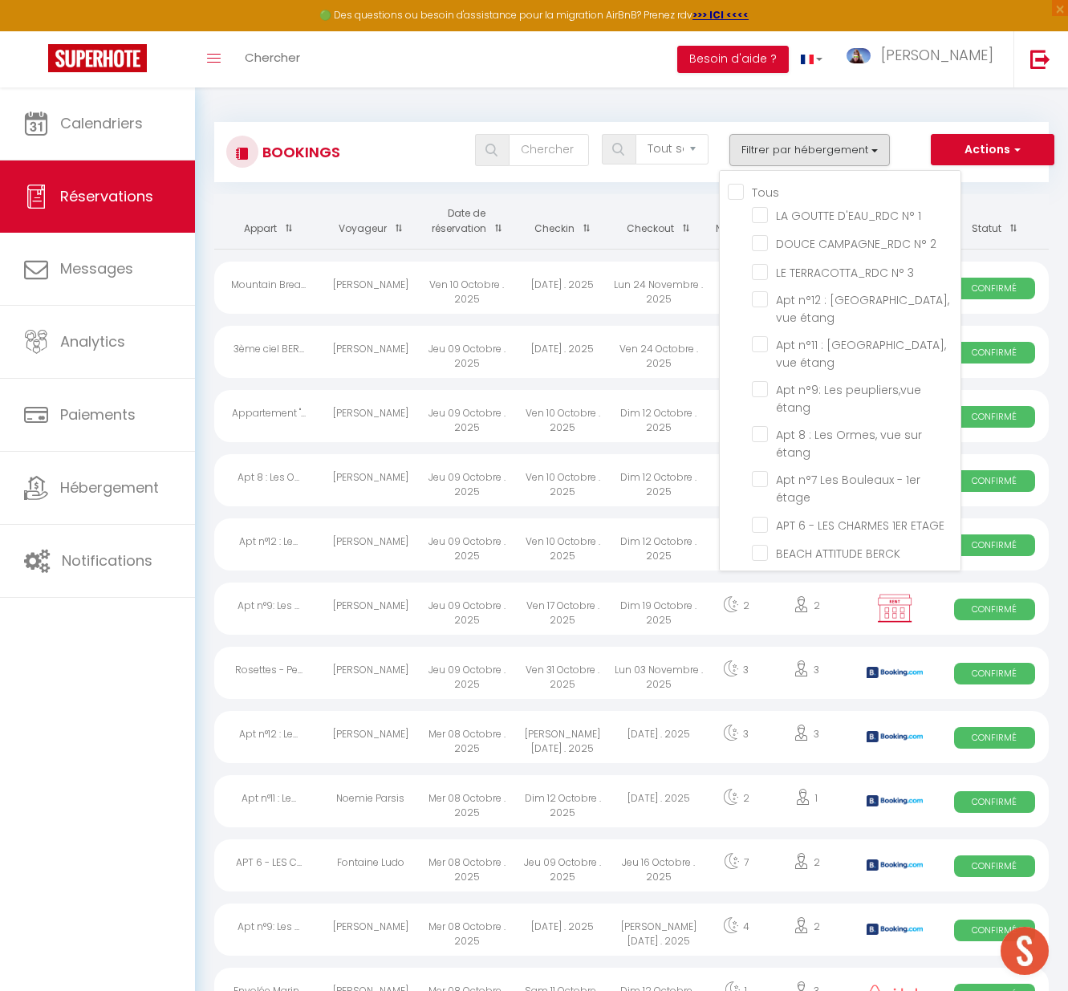
checkbox input "false"
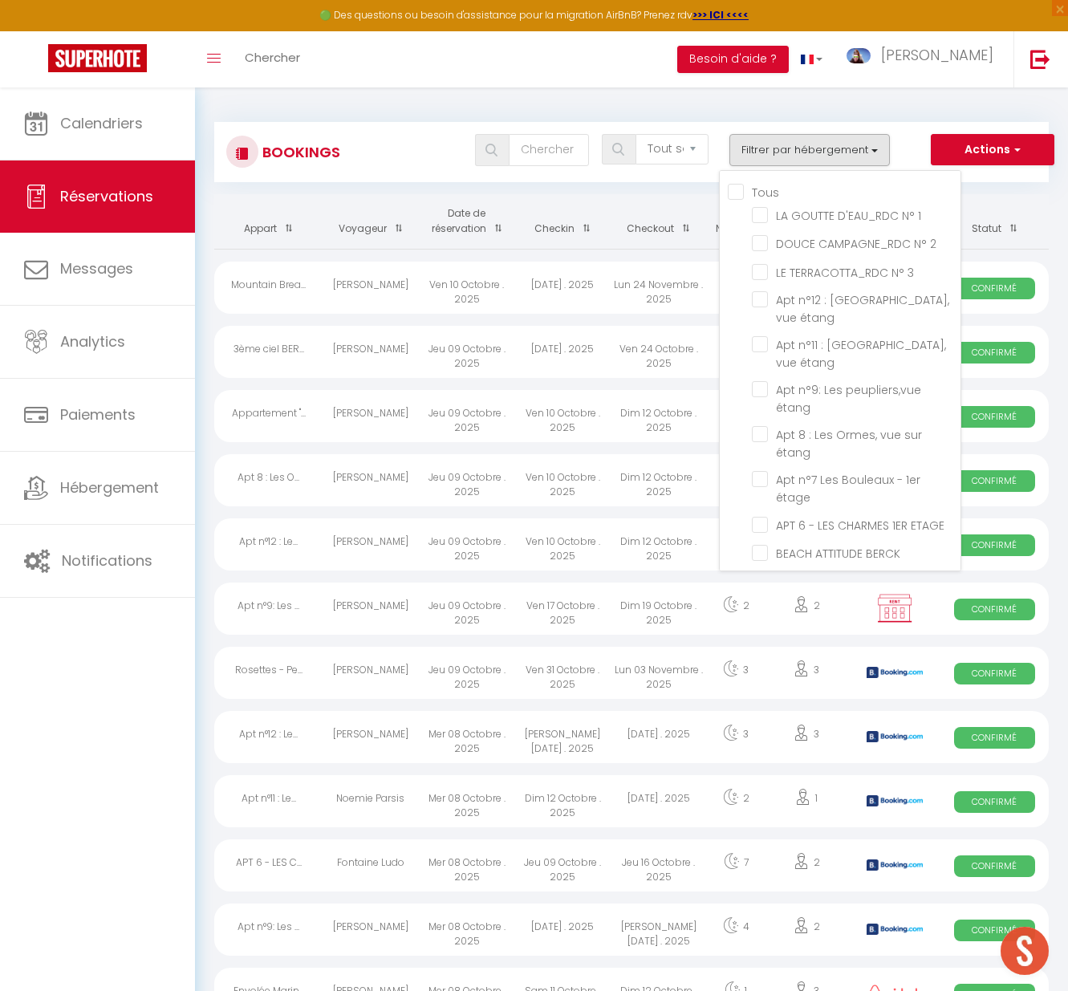
checkbox input "false"
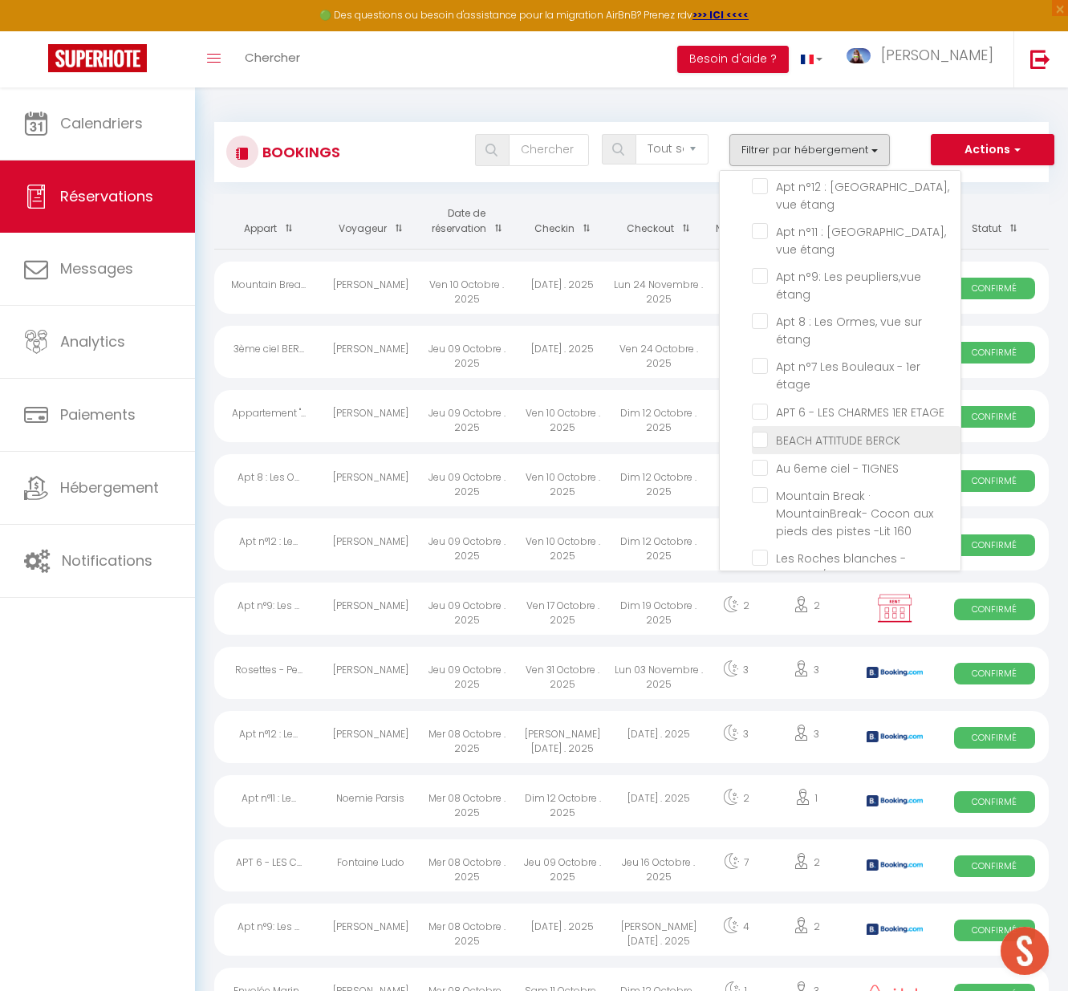
scroll to position [132, 0]
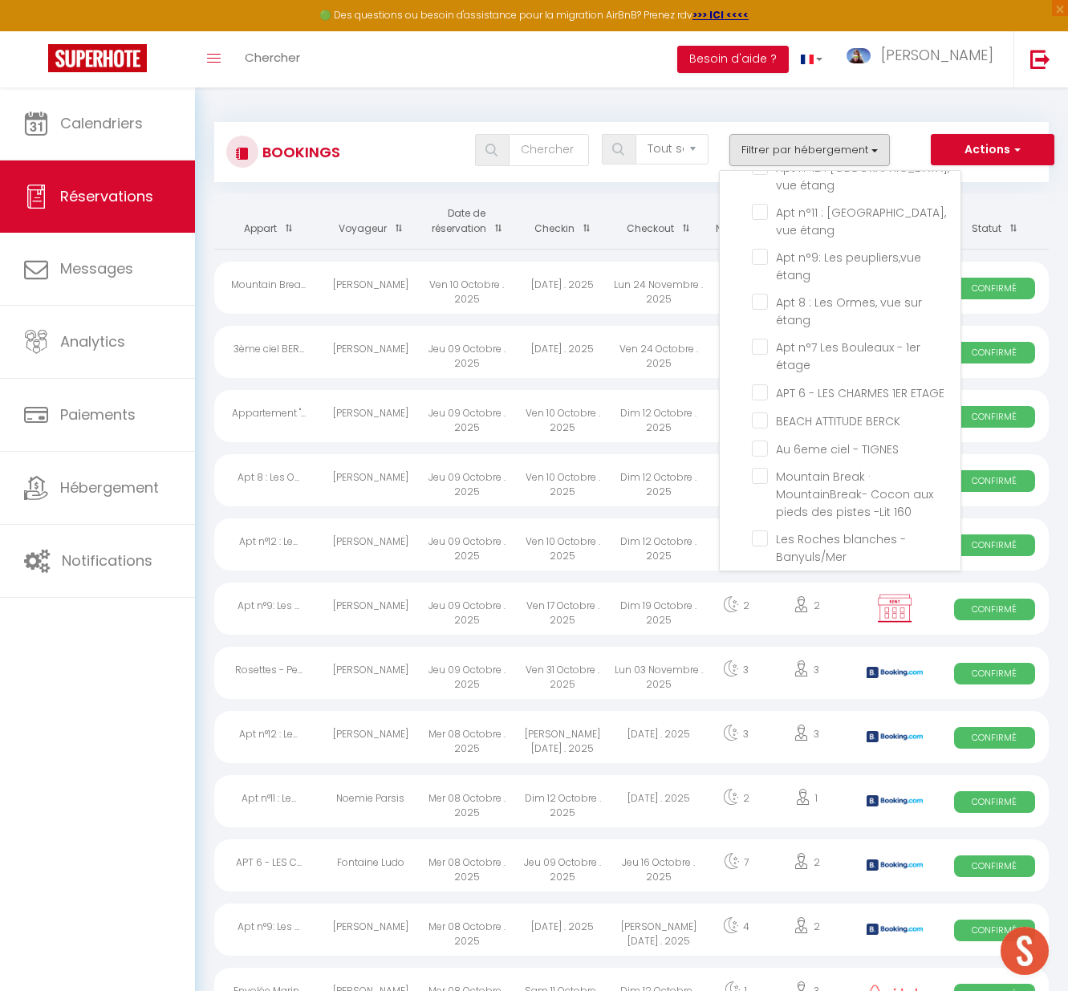
click at [680, 543] on div "Dim 12 Octobre . 2025" at bounding box center [659, 544] width 96 height 52
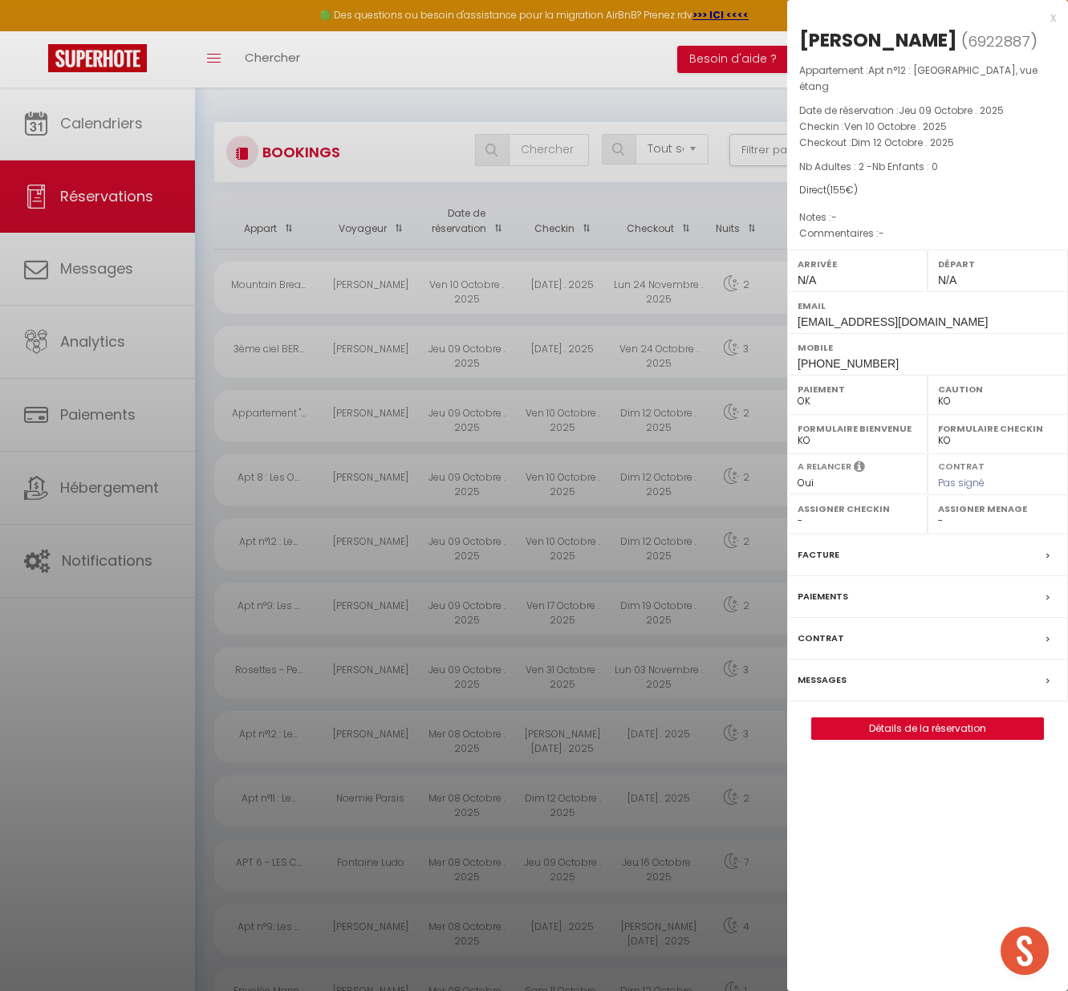
click at [607, 340] on div at bounding box center [534, 495] width 1068 height 991
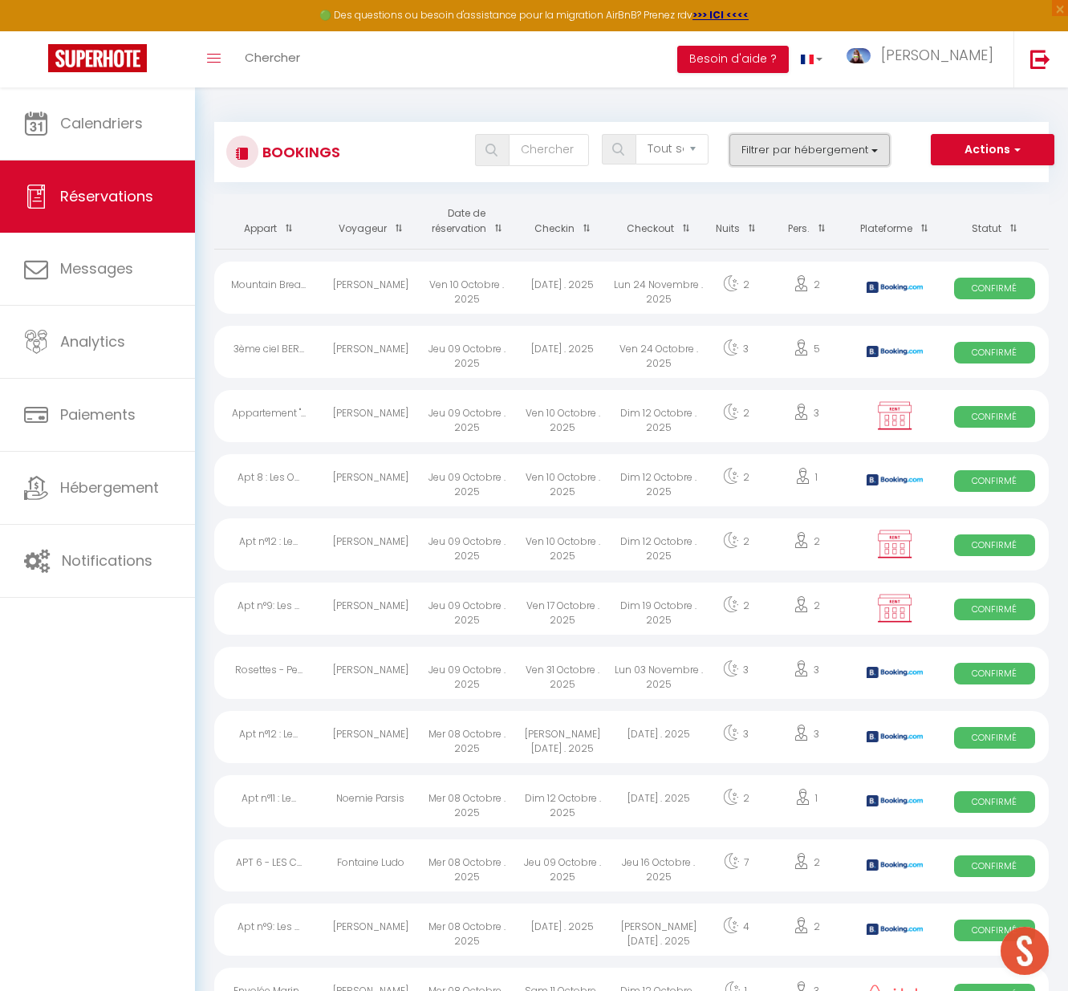
click at [774, 153] on button "Filtrer par hébergement" at bounding box center [809, 150] width 160 height 32
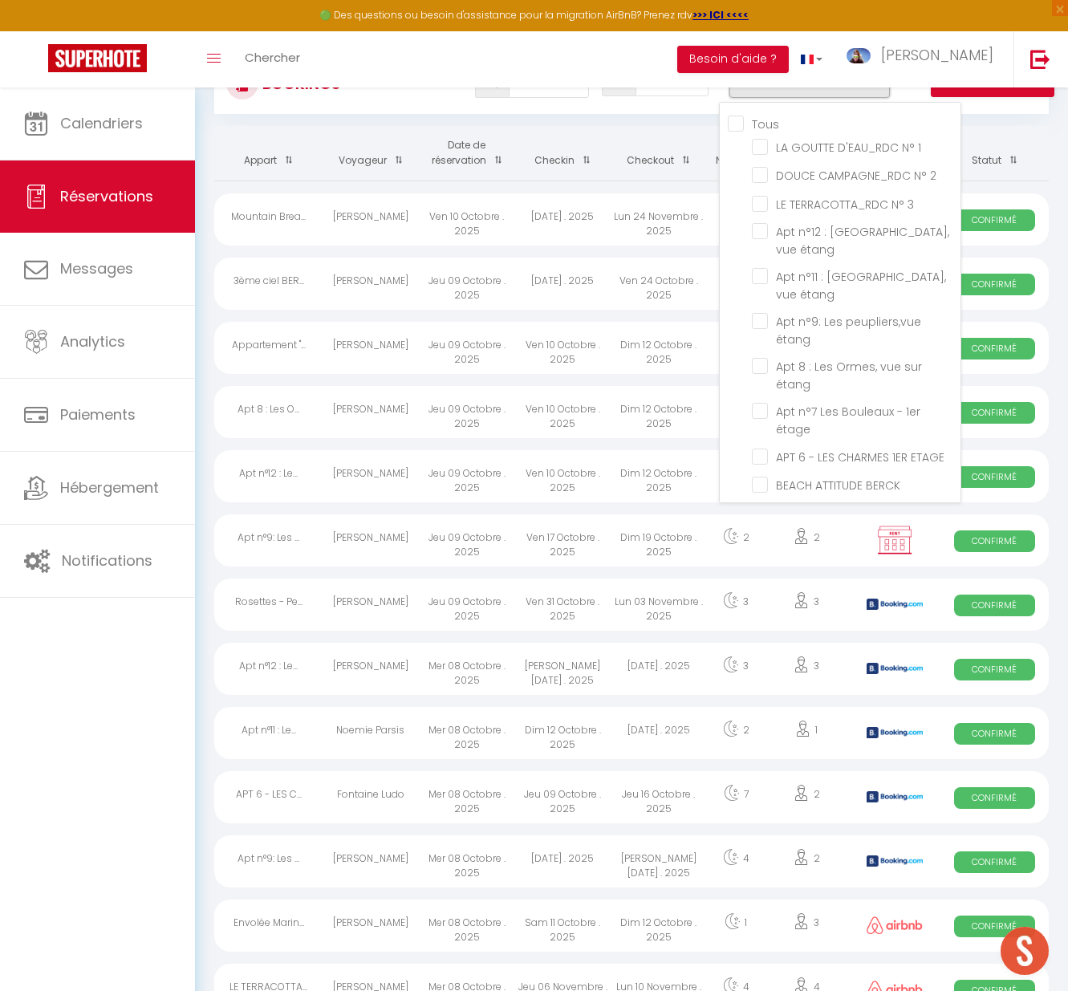
scroll to position [765, 0]
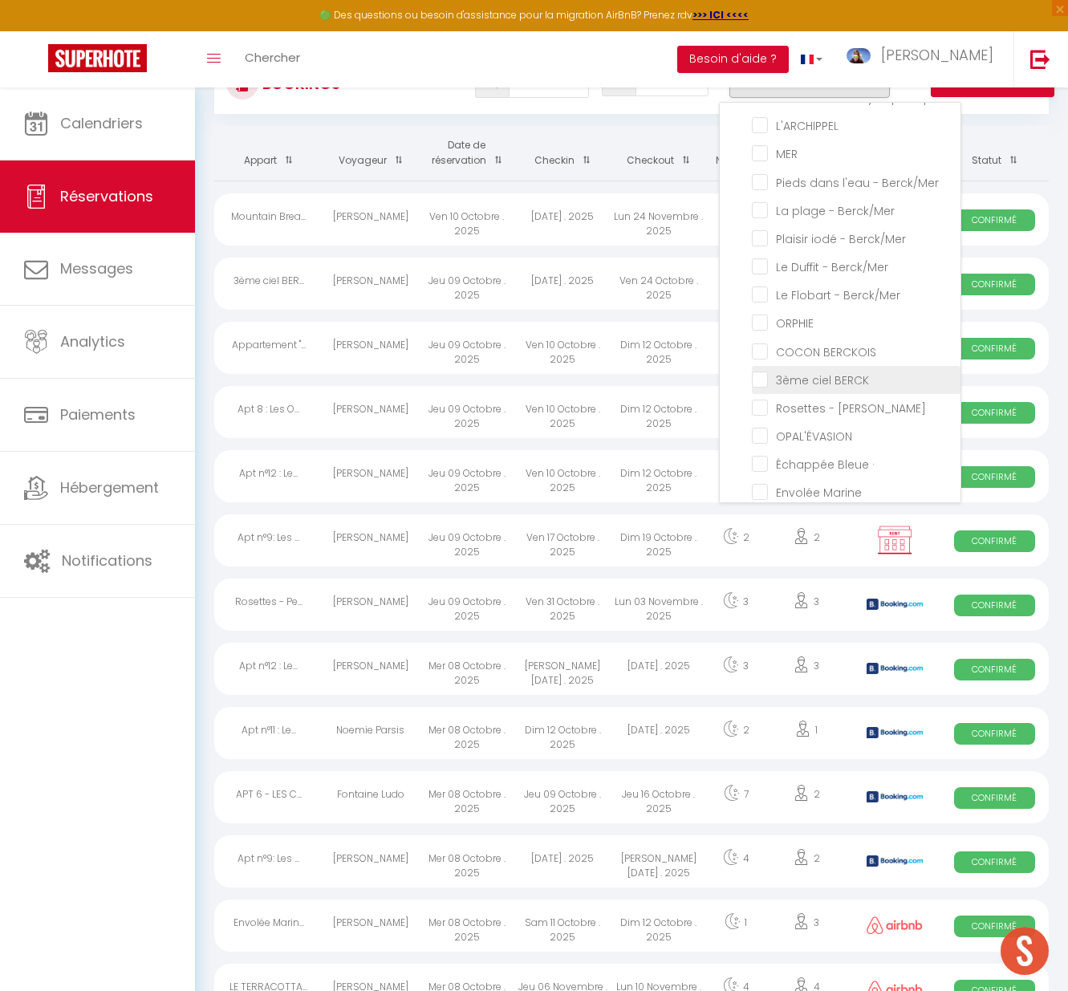
click at [813, 371] on input "3ème ciel BERCK" at bounding box center [856, 379] width 209 height 16
checkbox input "true"
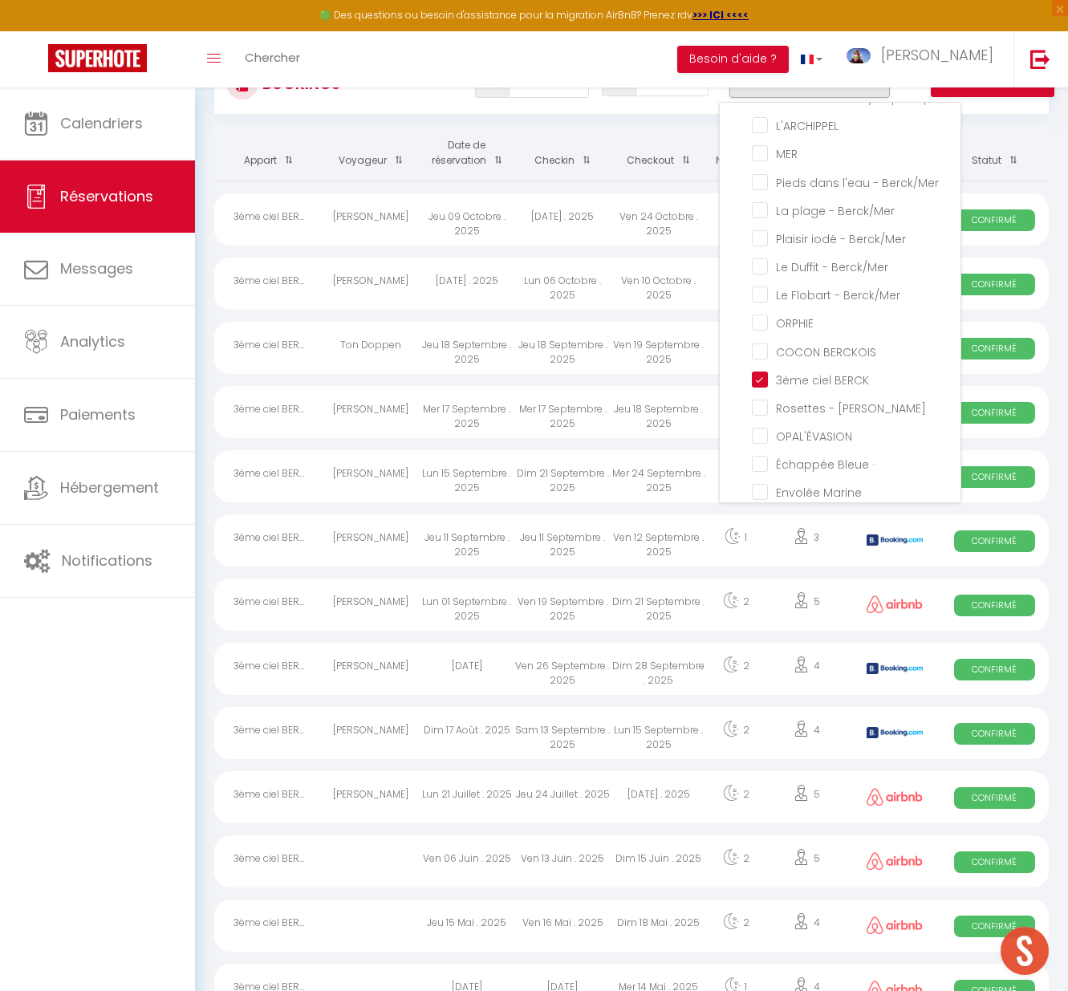
click at [683, 132] on th "Checkout" at bounding box center [659, 153] width 96 height 55
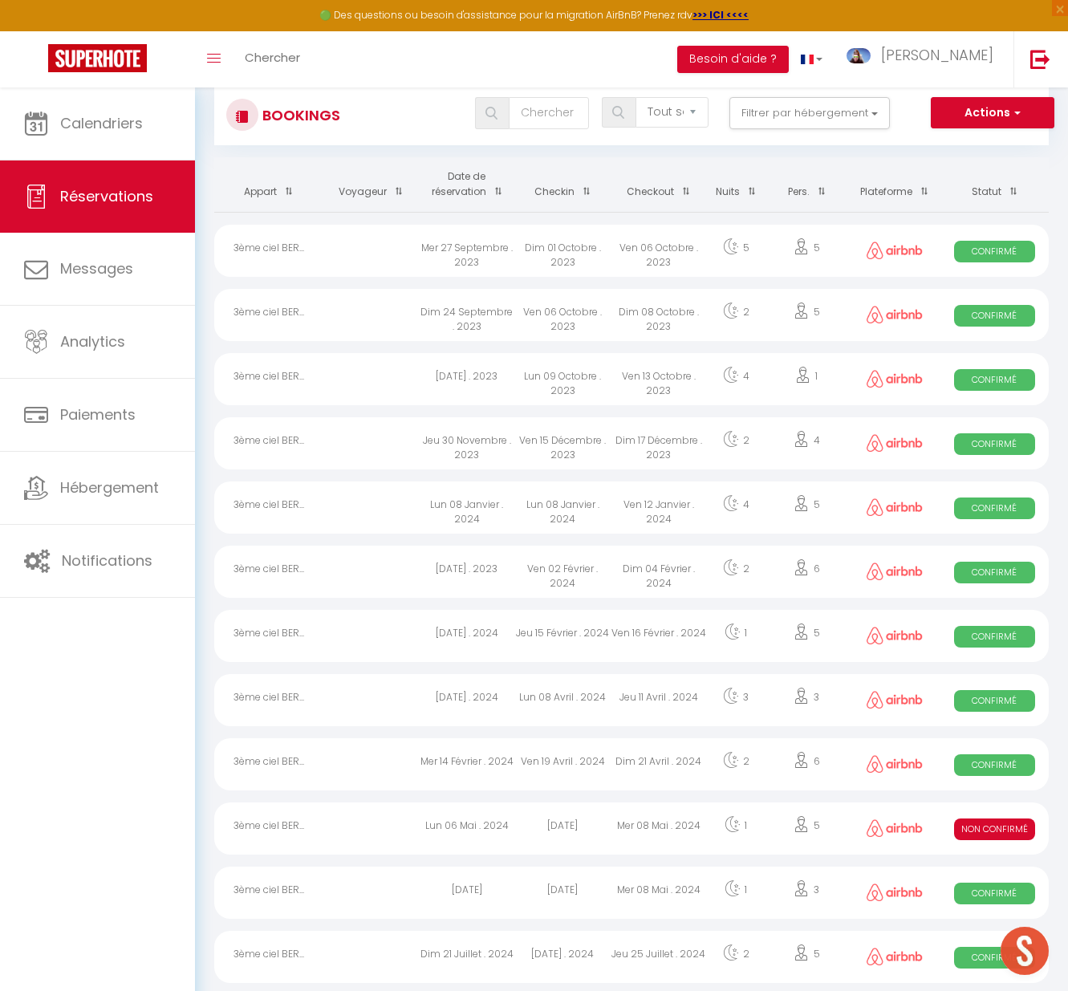
scroll to position [0, 0]
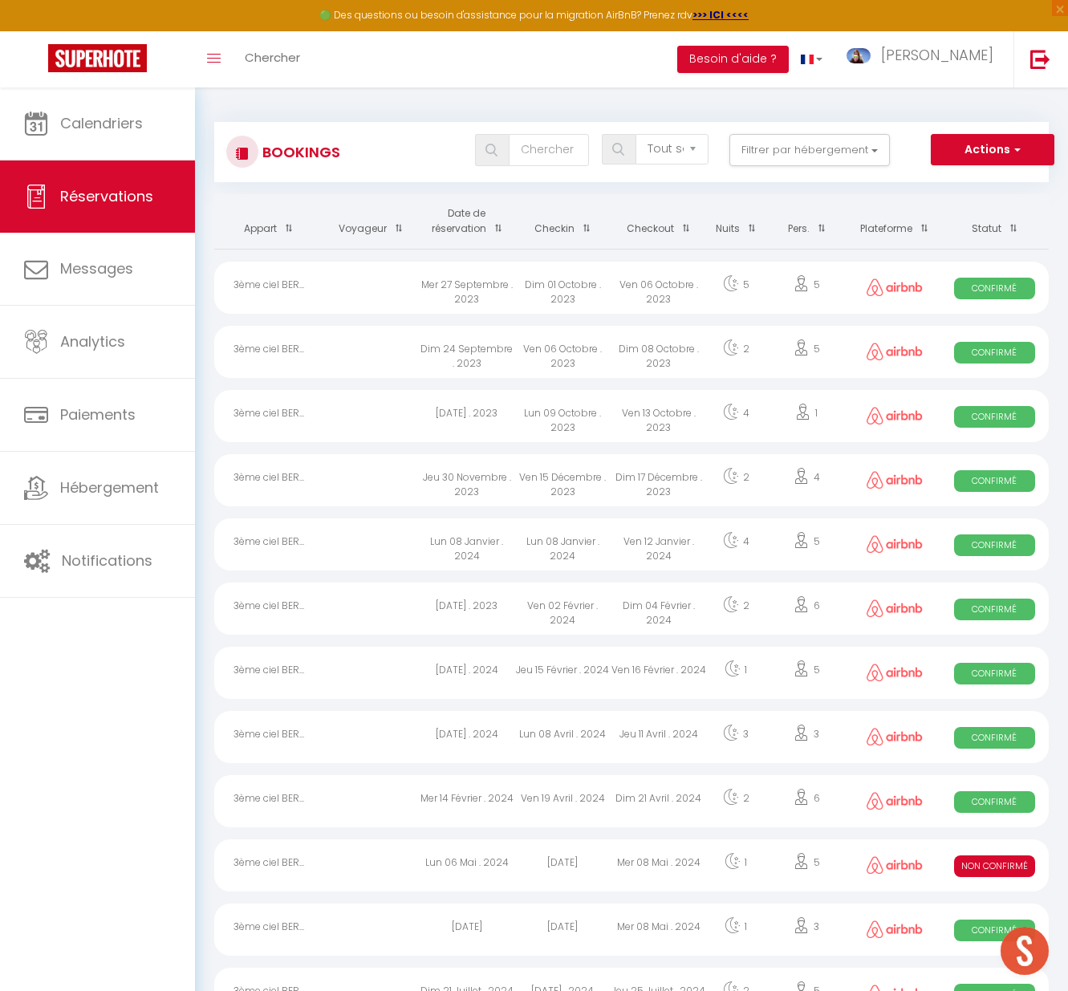
click at [472, 226] on th "Date de réservation" at bounding box center [467, 221] width 96 height 55
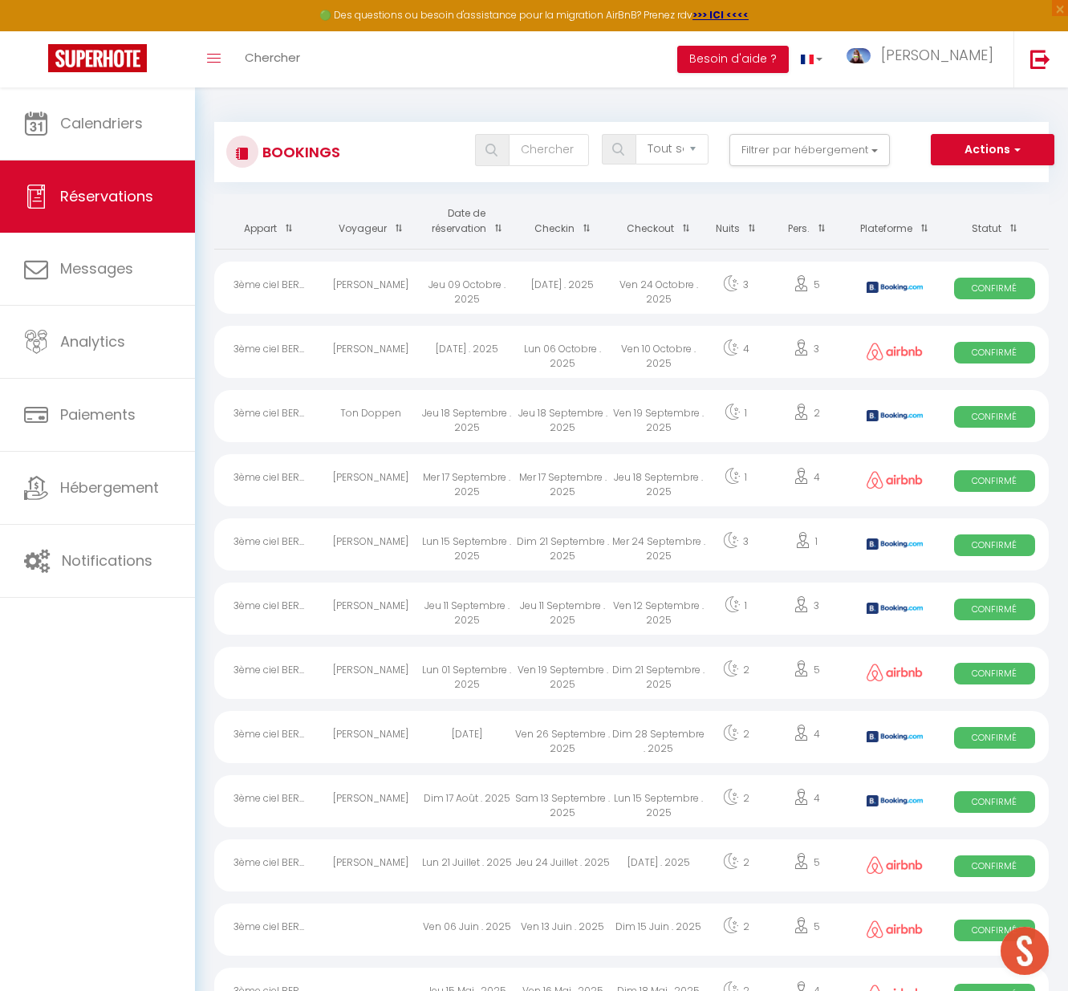
click at [445, 738] on div "[DATE]" at bounding box center [467, 737] width 96 height 52
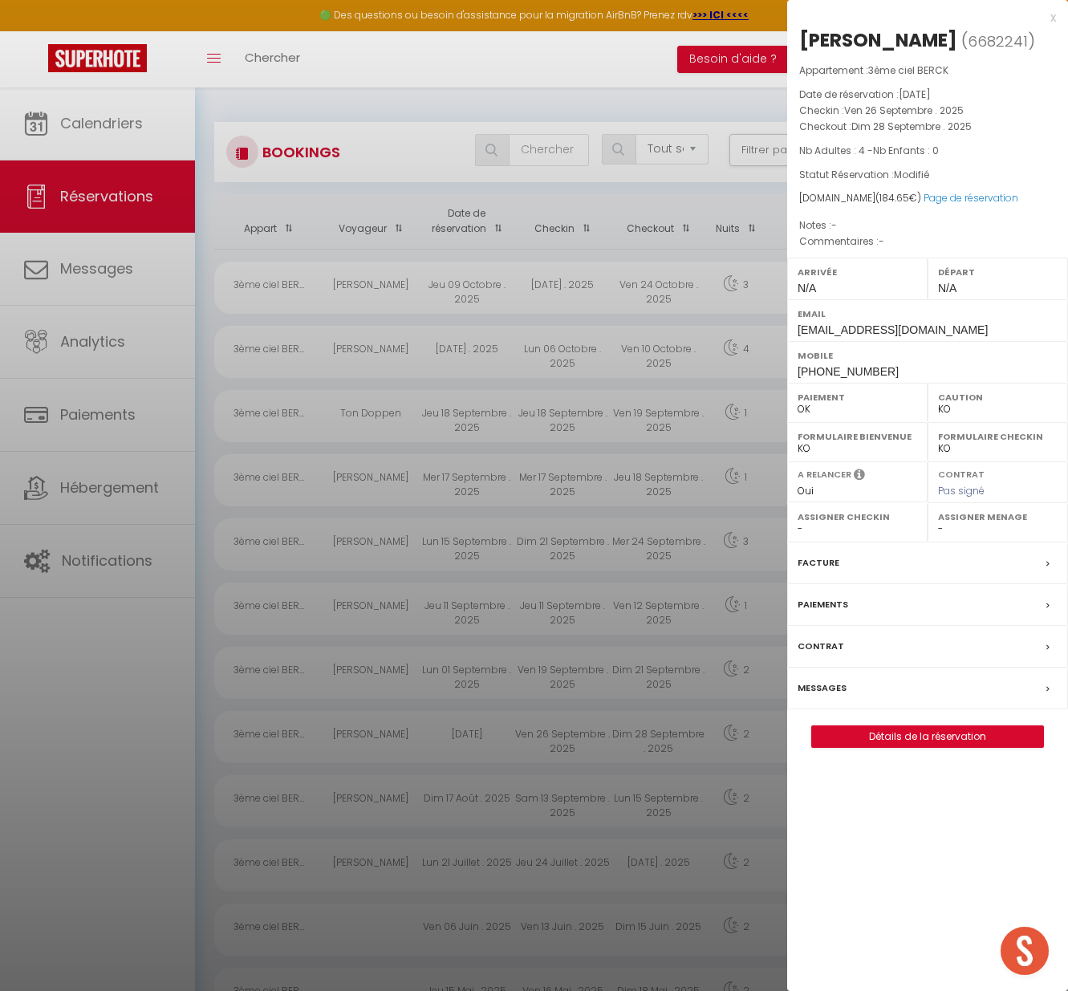
click at [498, 784] on div at bounding box center [534, 495] width 1068 height 991
